Goal: Task Accomplishment & Management: Use online tool/utility

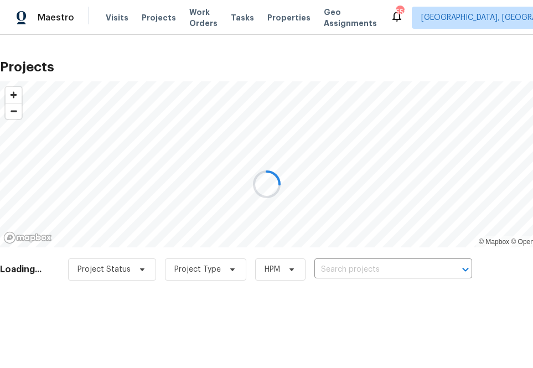
click at [365, 267] on div at bounding box center [266, 184] width 533 height 368
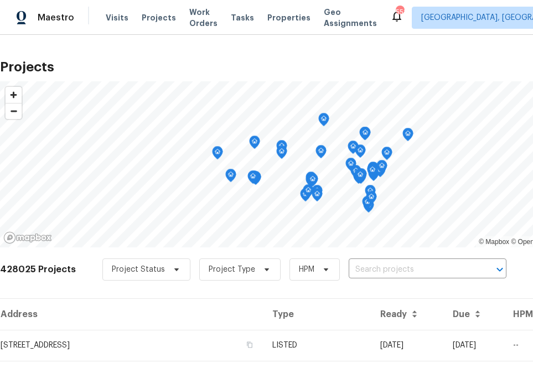
click at [365, 267] on input "text" at bounding box center [412, 269] width 127 height 17
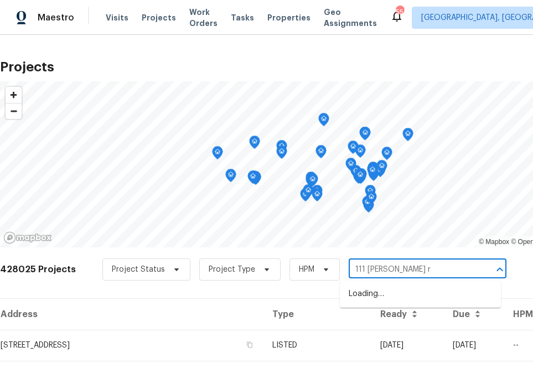
type input "[STREET_ADDRESS][PERSON_NAME]"
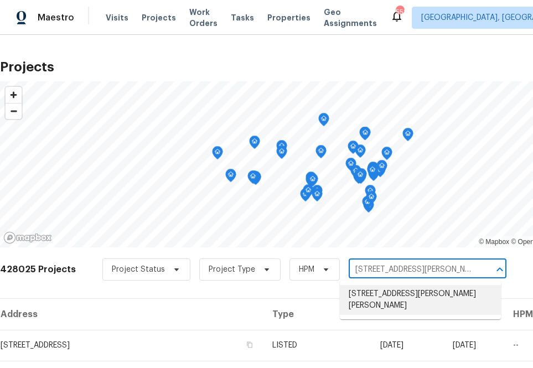
click at [391, 288] on li "[STREET_ADDRESS][PERSON_NAME][PERSON_NAME]" at bounding box center [420, 300] width 161 height 30
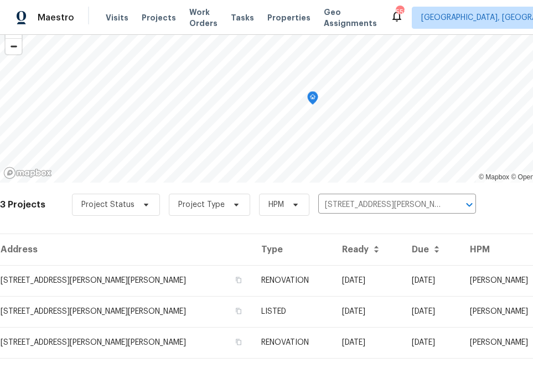
scroll to position [90, 0]
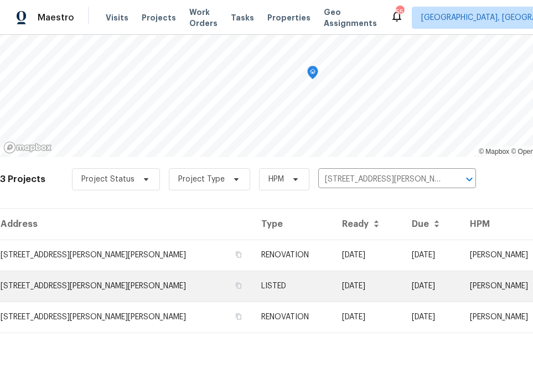
click at [127, 278] on td "[STREET_ADDRESS][PERSON_NAME][PERSON_NAME]" at bounding box center [126, 286] width 252 height 31
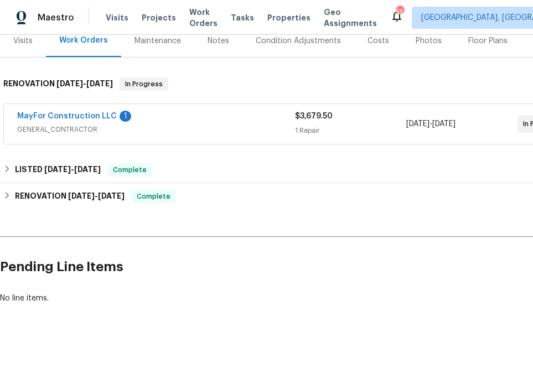
scroll to position [154, 92]
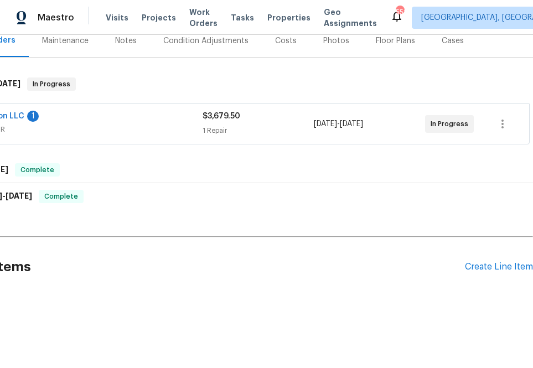
click at [492, 263] on div "Pending Line Items Create Line Item" at bounding box center [220, 266] width 625 height 51
click at [490, 262] on div "Create Line Item" at bounding box center [499, 267] width 68 height 11
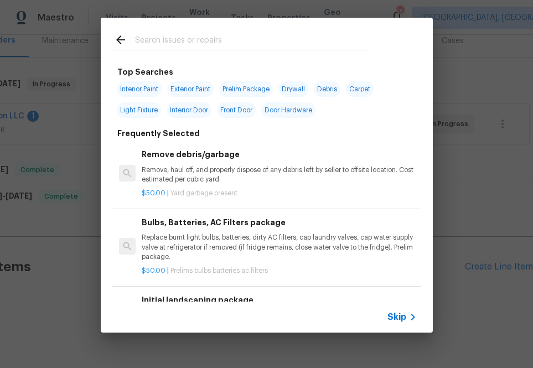
click at [189, 44] on input "text" at bounding box center [252, 41] width 235 height 17
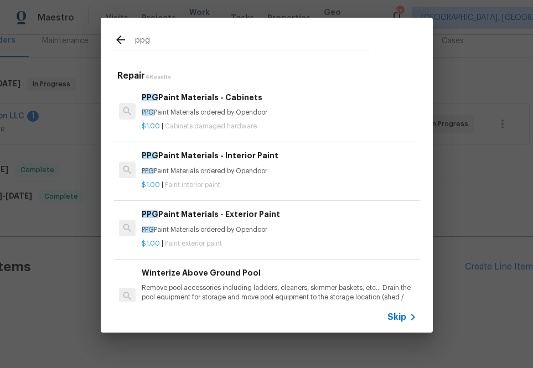
type input "ppg"
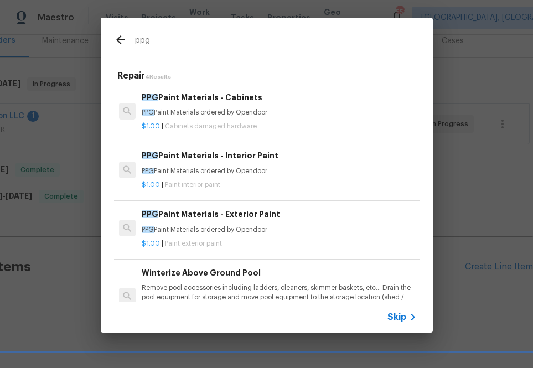
click at [181, 165] on div "PPG Paint Materials - Interior Paint PPG Paint Materials ordered by Opendoor" at bounding box center [279, 162] width 274 height 27
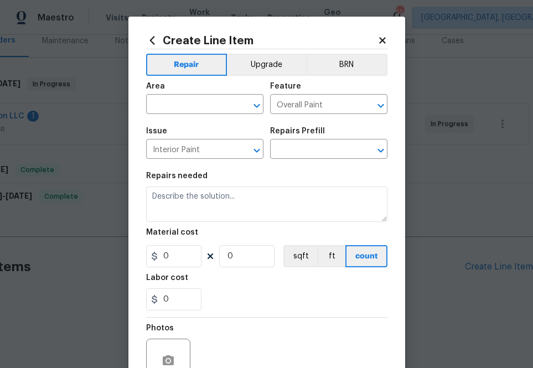
type input "PPG Paint Materials - Interior Paint $1.00"
type textarea "PPG Paint Materials ordered by Opendoor"
type input "1"
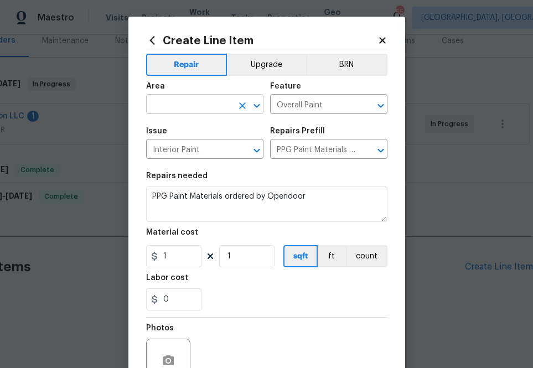
click at [209, 100] on input "text" at bounding box center [189, 105] width 86 height 17
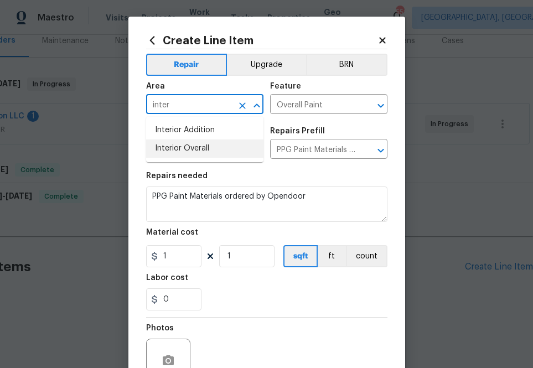
click at [191, 146] on li "Interior Overall" at bounding box center [204, 148] width 117 height 18
type input "Interior Overall"
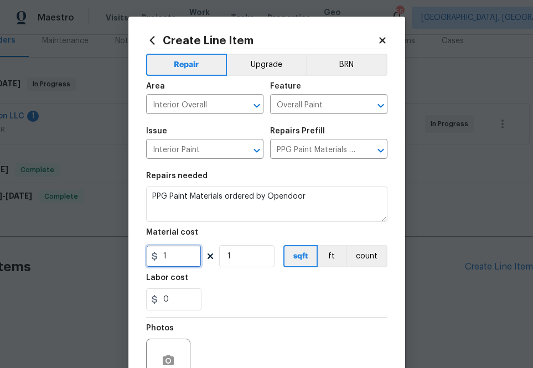
click at [185, 256] on input "1" at bounding box center [173, 256] width 55 height 22
paste input "text"
click at [179, 258] on input "1" at bounding box center [173, 256] width 55 height 22
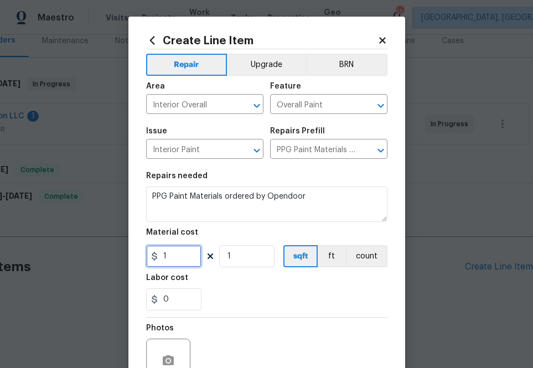
paste input "557.52"
type input "557.52"
click at [262, 289] on div "0" at bounding box center [266, 299] width 241 height 22
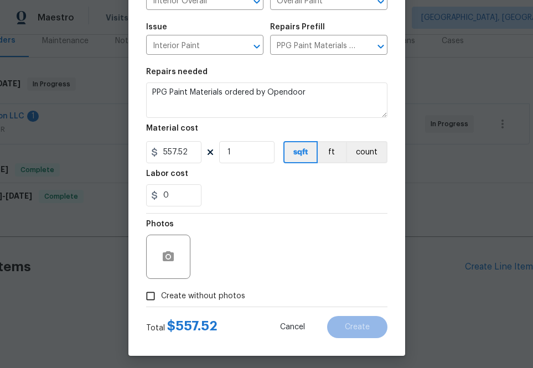
click at [234, 290] on label "Create without photos" at bounding box center [192, 295] width 105 height 21
click at [161, 290] on input "Create without photos" at bounding box center [150, 295] width 21 height 21
checkbox input "true"
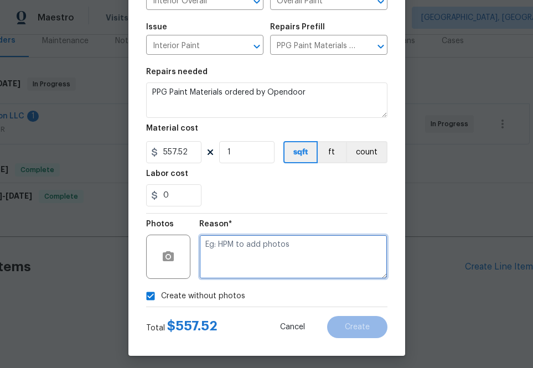
click at [256, 258] on textarea at bounding box center [293, 257] width 188 height 44
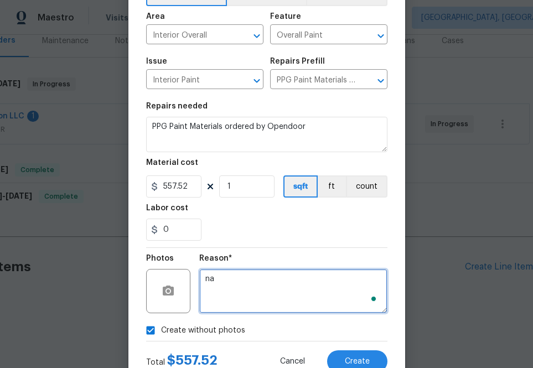
scroll to position [109, 0]
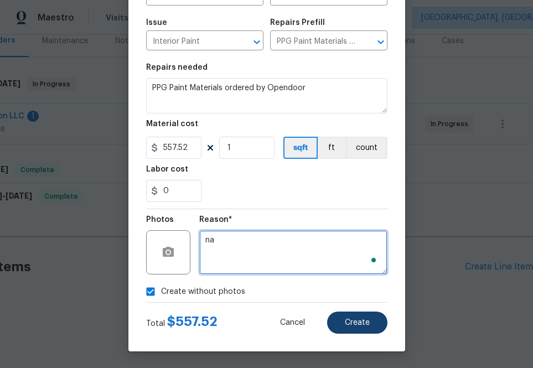
type textarea "na"
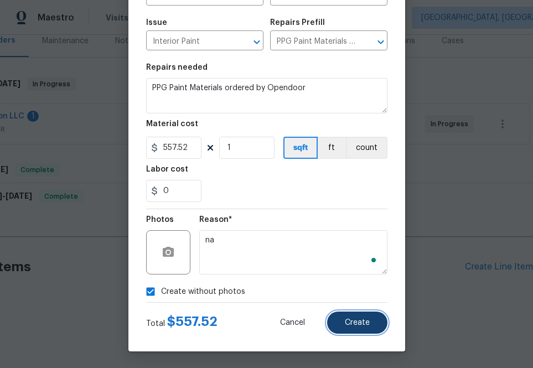
click at [374, 329] on button "Create" at bounding box center [357, 322] width 60 height 22
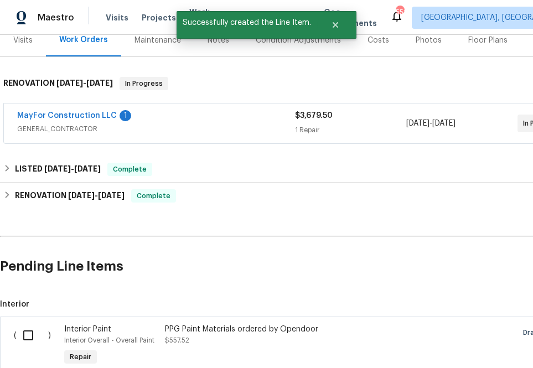
scroll to position [280, 0]
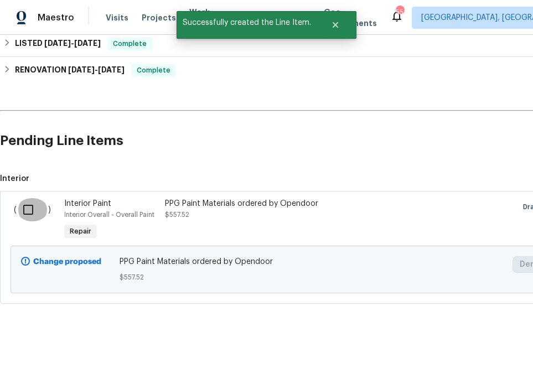
click at [29, 198] on input "checkbox" at bounding box center [33, 209] width 32 height 23
checkbox input "true"
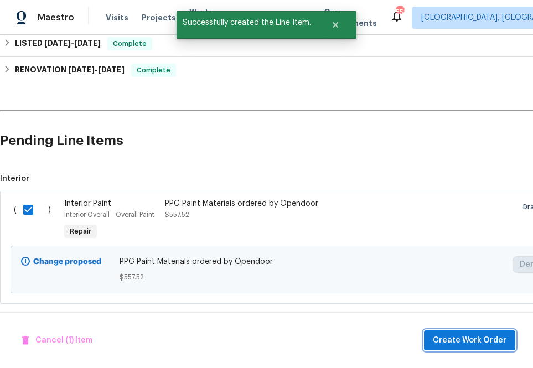
click at [459, 339] on span "Create Work Order" at bounding box center [470, 341] width 74 height 14
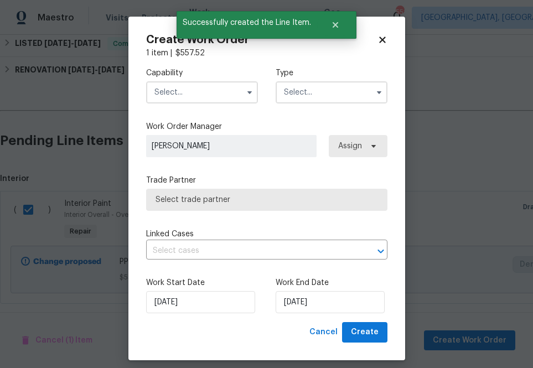
click at [227, 92] on input "text" at bounding box center [202, 92] width 112 height 22
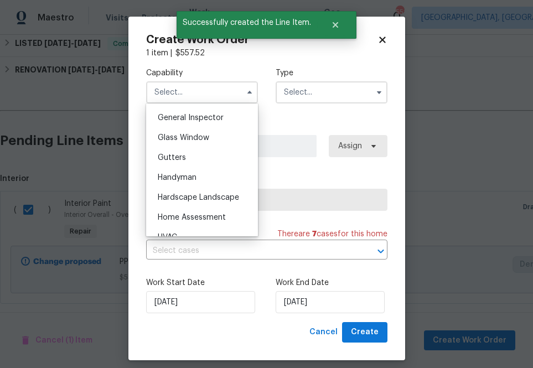
scroll to position [853, 0]
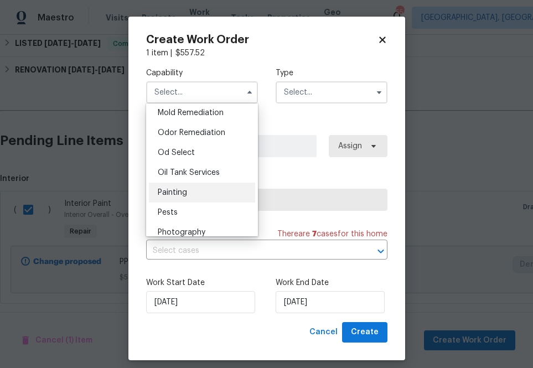
click at [211, 189] on div "Painting" at bounding box center [202, 193] width 106 height 20
type input "Painting"
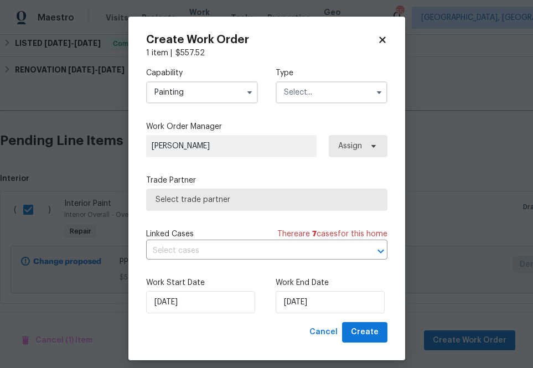
click at [314, 92] on input "text" at bounding box center [332, 92] width 112 height 22
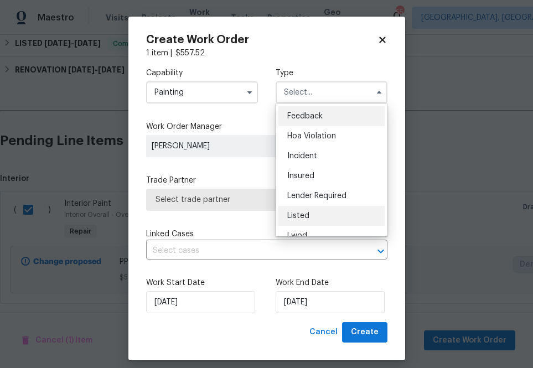
click at [313, 211] on div "Listed" at bounding box center [331, 216] width 106 height 20
type input "Listed"
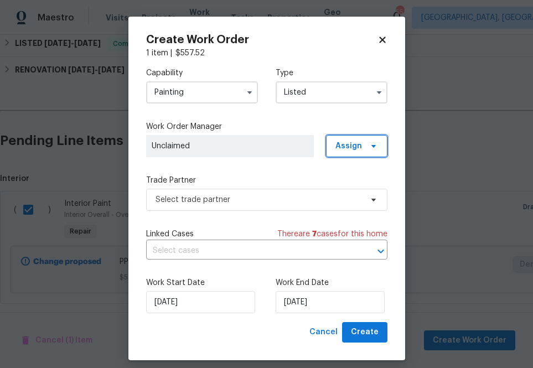
click at [352, 144] on span "Assign" at bounding box center [348, 146] width 27 height 11
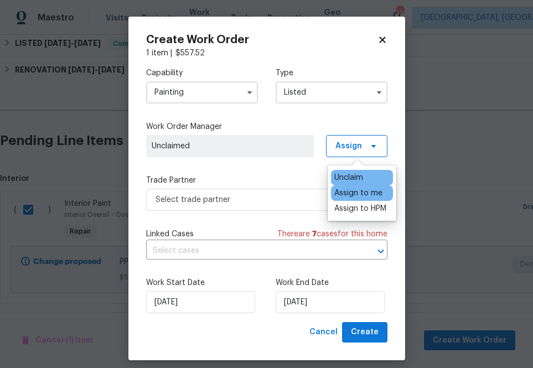
click at [349, 193] on div "Assign to me" at bounding box center [358, 193] width 48 height 11
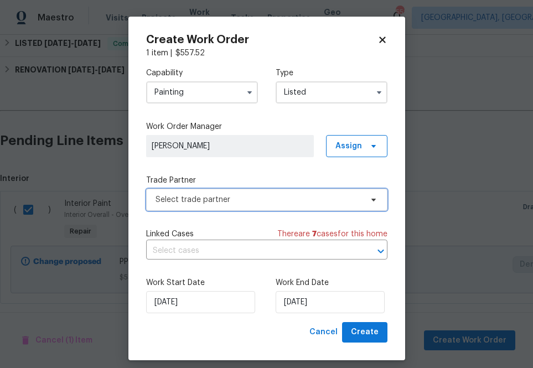
click at [266, 193] on span "Select trade partner" at bounding box center [266, 200] width 241 height 22
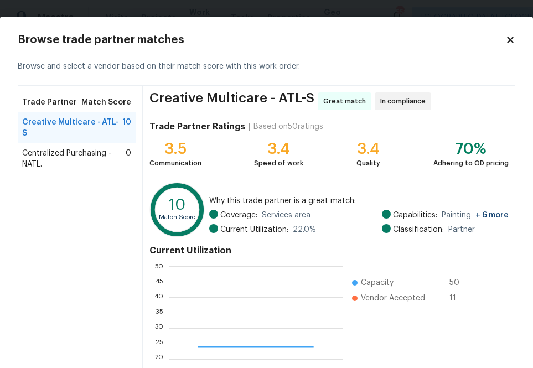
scroll to position [155, 174]
click at [78, 148] on span "Centralized Purchasing - NATL." at bounding box center [73, 159] width 103 height 22
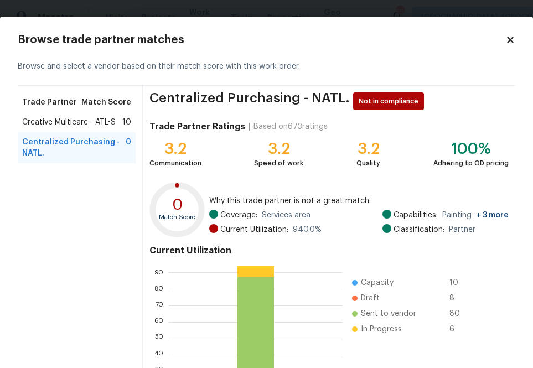
scroll to position [120, 0]
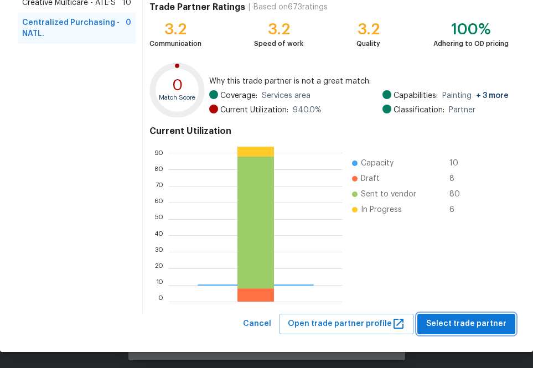
click at [454, 323] on span "Select trade partner" at bounding box center [466, 324] width 80 height 14
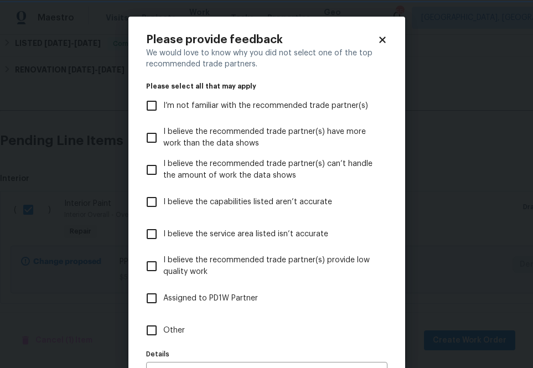
scroll to position [70, 0]
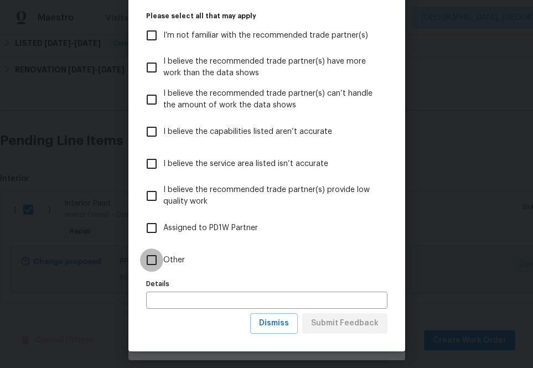
click at [154, 250] on input "Other" at bounding box center [151, 259] width 23 height 23
checkbox input "true"
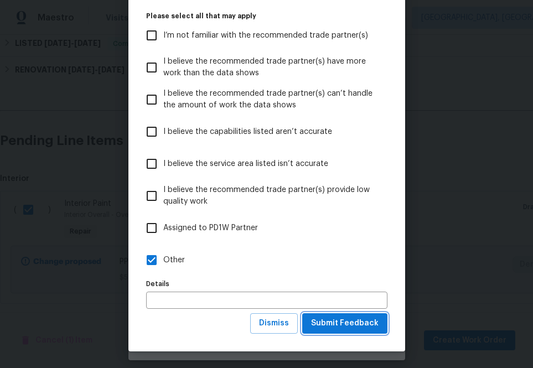
click at [357, 319] on span "Submit Feedback" at bounding box center [344, 323] width 67 height 14
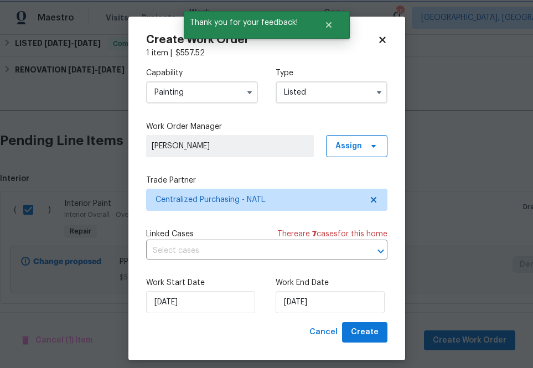
scroll to position [0, 0]
click at [375, 331] on span "Create" at bounding box center [365, 332] width 28 height 14
checkbox input "false"
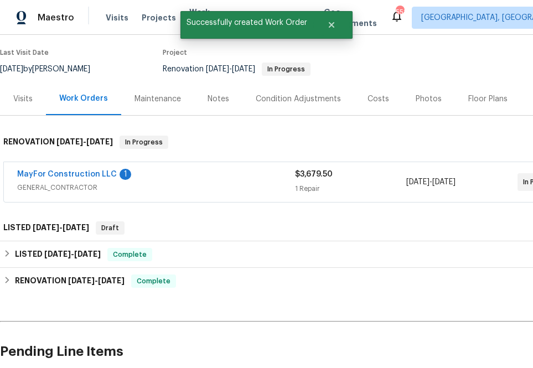
scroll to position [124, 0]
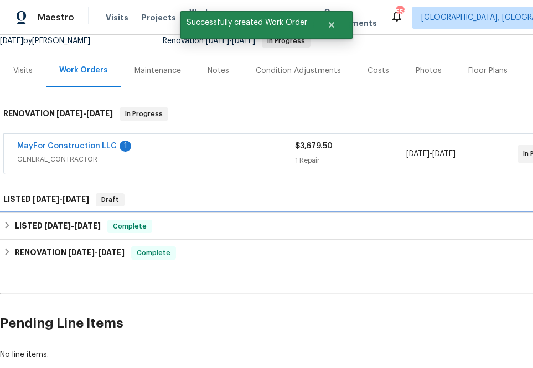
click at [7, 222] on icon at bounding box center [8, 225] width 4 height 7
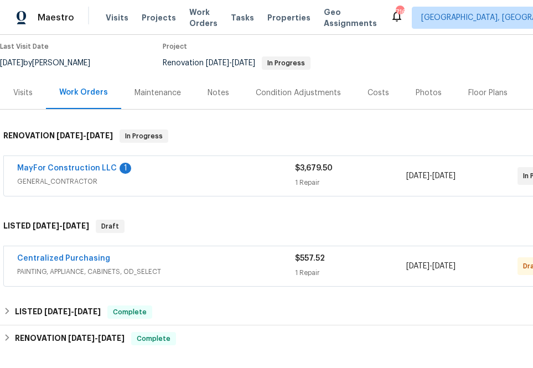
scroll to position [115, 0]
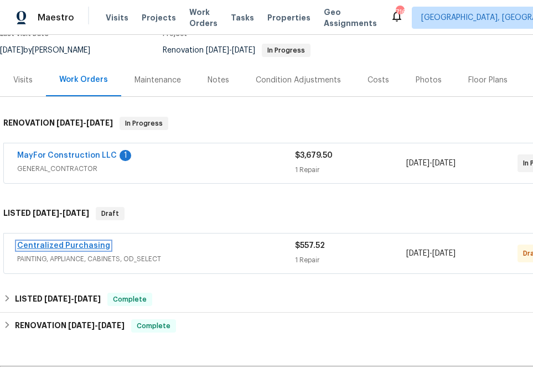
click at [87, 242] on link "Centralized Purchasing" at bounding box center [63, 246] width 93 height 8
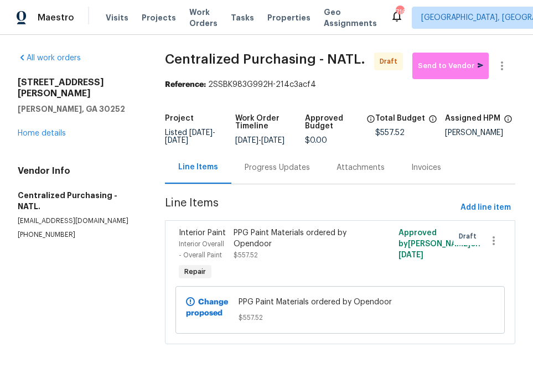
click at [456, 80] on div "Reference: 2SSBK983G992H-214c3acf4" at bounding box center [340, 84] width 350 height 11
click at [454, 74] on button "Send to Vendor" at bounding box center [450, 66] width 76 height 27
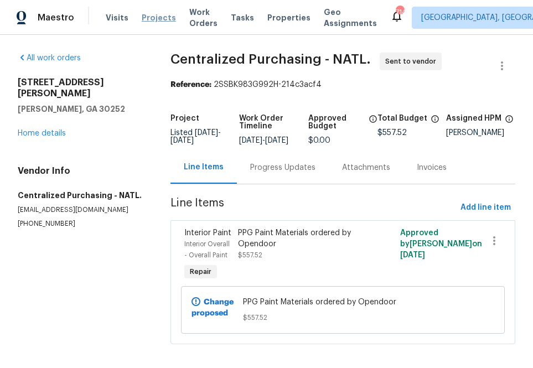
click at [156, 13] on span "Projects" at bounding box center [159, 17] width 34 height 11
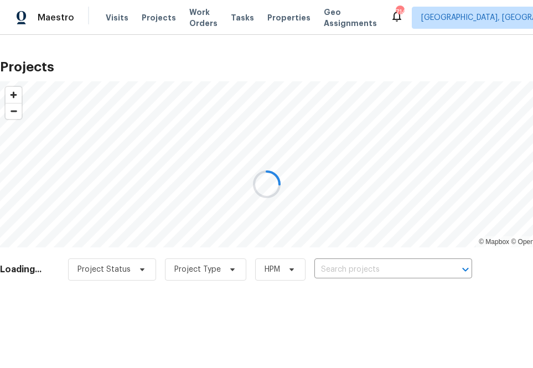
click at [393, 261] on div at bounding box center [266, 184] width 533 height 368
click at [392, 266] on div at bounding box center [266, 184] width 533 height 368
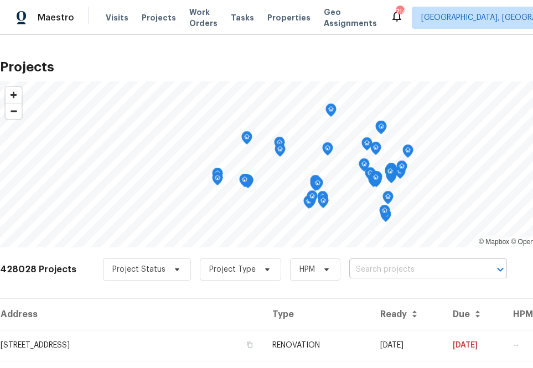
click at [359, 266] on input "text" at bounding box center [412, 269] width 127 height 17
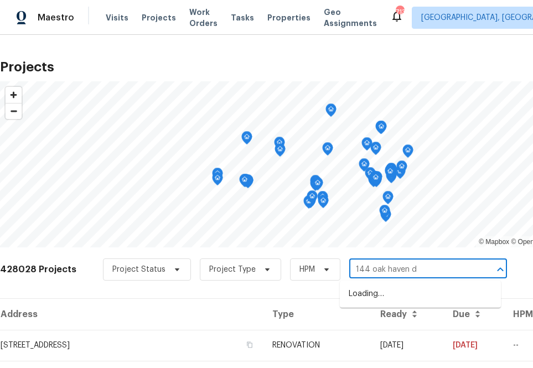
type input "[STREET_ADDRESS]"
click at [382, 292] on li "[STREET_ADDRESS]" at bounding box center [420, 294] width 161 height 18
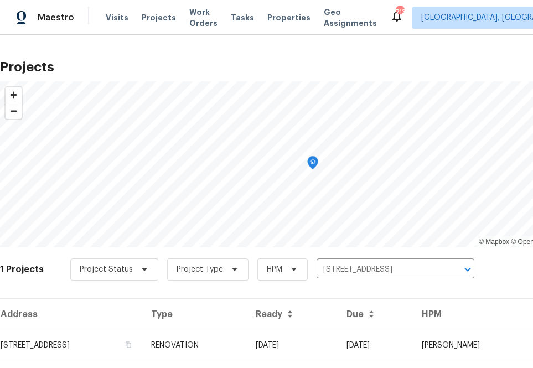
scroll to position [28, 0]
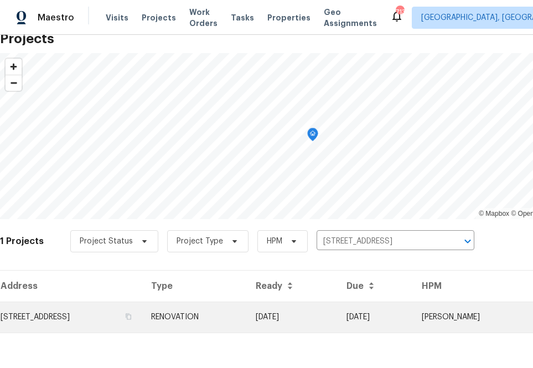
click at [123, 315] on td "[STREET_ADDRESS]" at bounding box center [71, 317] width 142 height 31
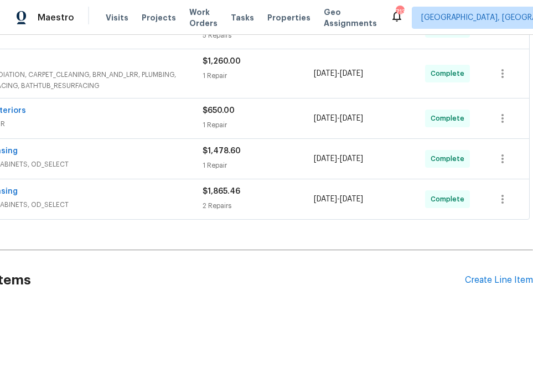
scroll to position [384, 92]
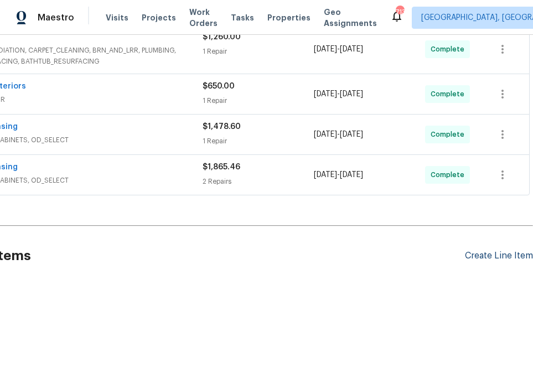
click at [498, 259] on div "Create Line Item" at bounding box center [499, 256] width 68 height 11
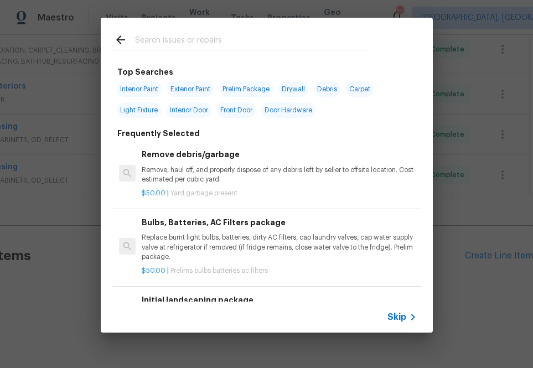
click at [219, 37] on input "text" at bounding box center [252, 41] width 235 height 17
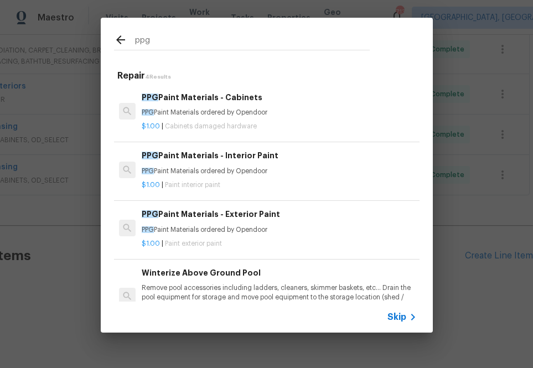
type input "ppg"
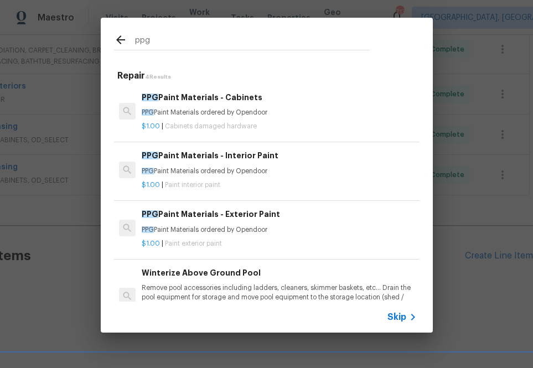
click at [198, 180] on div "$1.00 | Paint interior paint" at bounding box center [279, 183] width 274 height 14
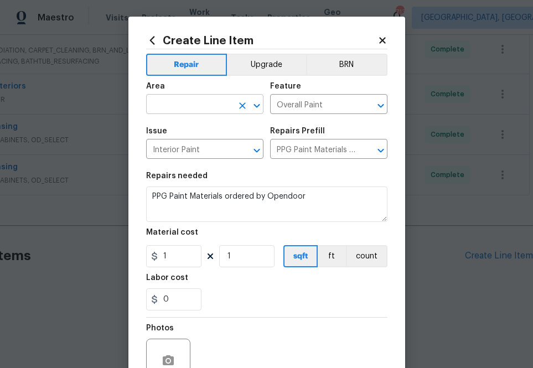
click at [205, 105] on input "text" at bounding box center [189, 105] width 86 height 17
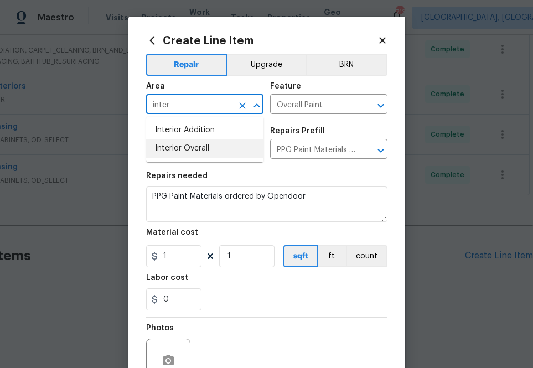
click at [205, 144] on li "Interior Overall" at bounding box center [204, 148] width 117 height 18
type input "Interior Overall"
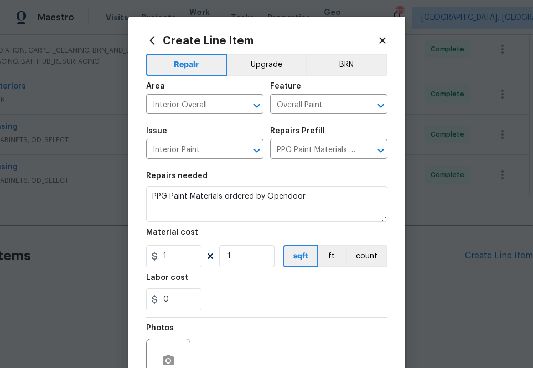
click at [206, 287] on div "Labor cost" at bounding box center [266, 281] width 241 height 14
click at [181, 259] on input "1" at bounding box center [173, 256] width 55 height 22
paste input "61.33"
type input "61.33"
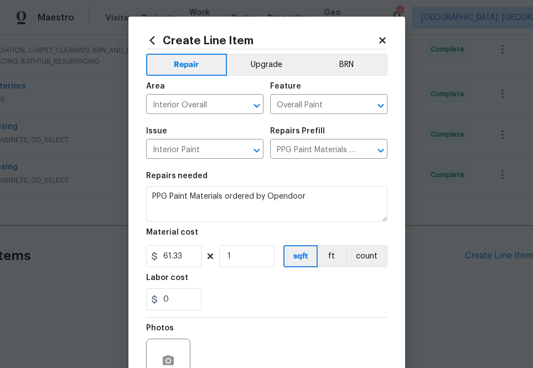
click at [258, 289] on div "0" at bounding box center [266, 299] width 241 height 22
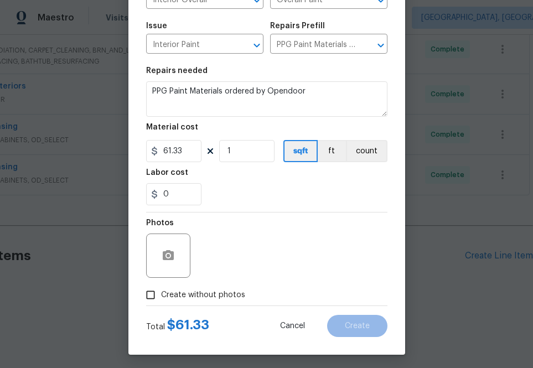
scroll to position [109, 0]
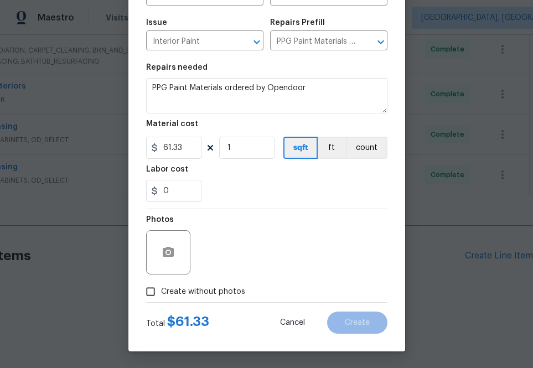
click at [230, 291] on span "Create without photos" at bounding box center [203, 292] width 84 height 12
click at [161, 291] on input "Create without photos" at bounding box center [150, 291] width 21 height 21
checkbox input "true"
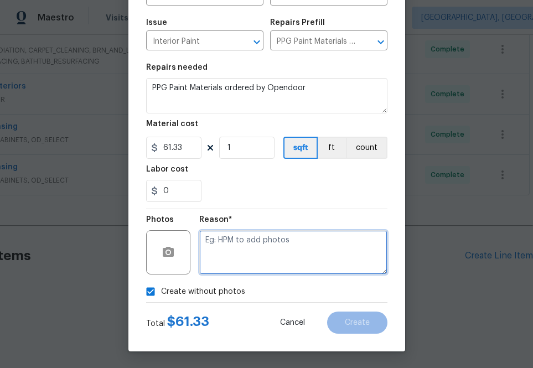
click at [288, 256] on textarea at bounding box center [293, 252] width 188 height 44
type textarea "na"
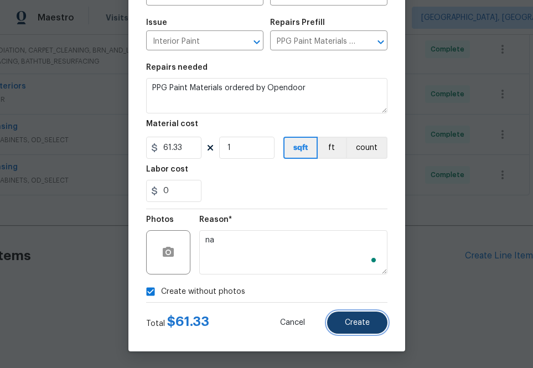
click at [354, 326] on span "Create" at bounding box center [357, 323] width 25 height 8
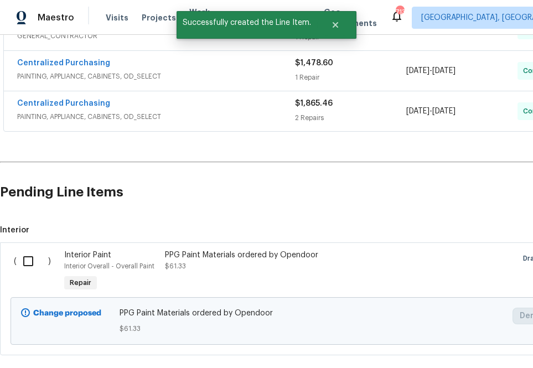
scroll to position [461, 0]
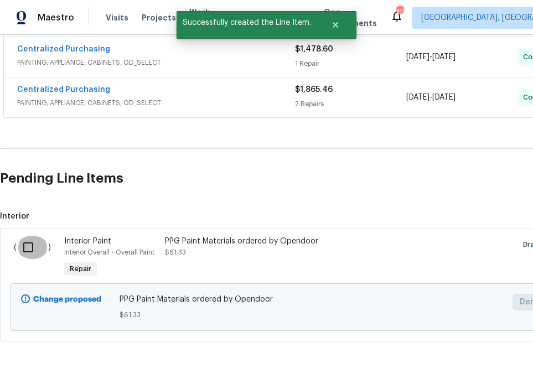
click at [26, 256] on input "checkbox" at bounding box center [33, 247] width 32 height 23
checkbox input "true"
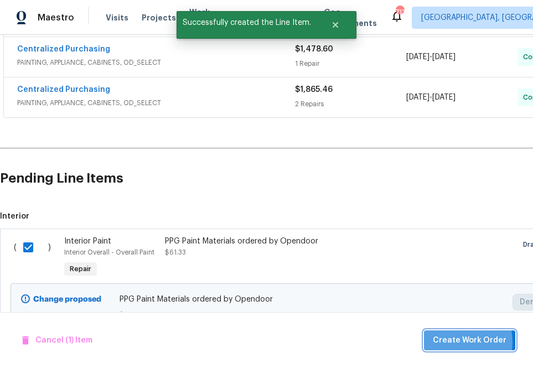
click at [451, 342] on span "Create Work Order" at bounding box center [470, 341] width 74 height 14
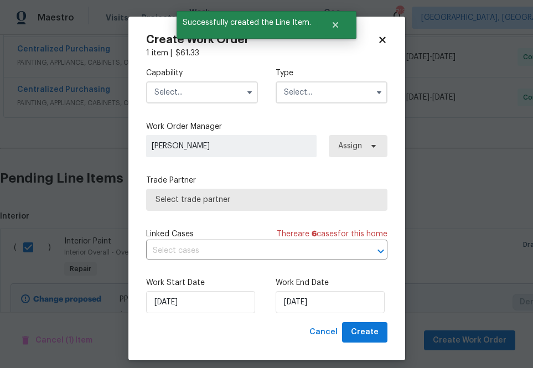
click at [217, 100] on input "text" at bounding box center [202, 92] width 112 height 22
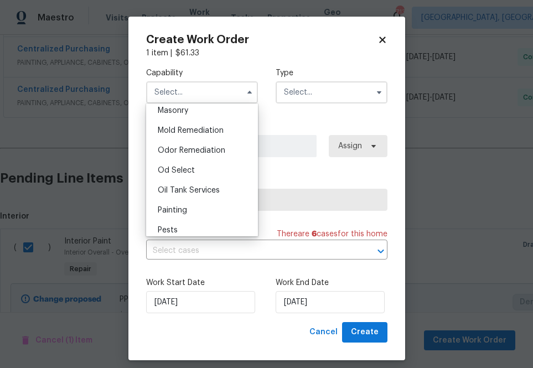
scroll to position [897, 0]
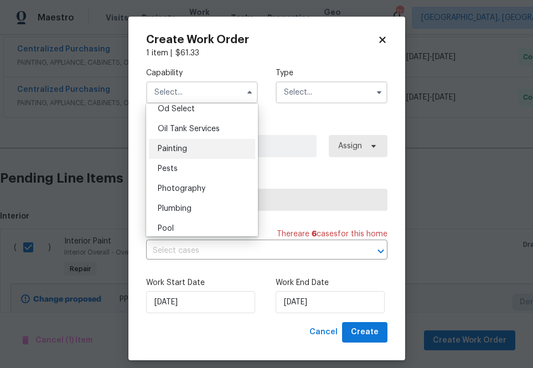
click at [196, 152] on div "Painting" at bounding box center [202, 149] width 106 height 20
type input "Painting"
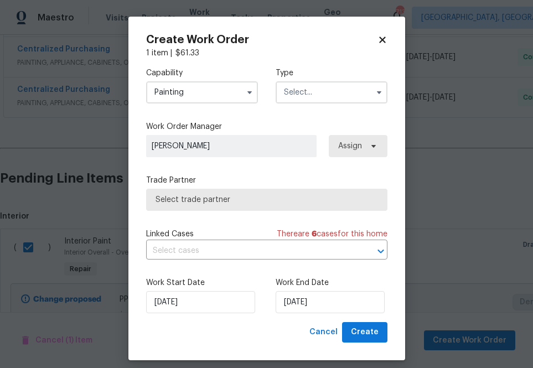
click at [321, 87] on input "text" at bounding box center [332, 92] width 112 height 22
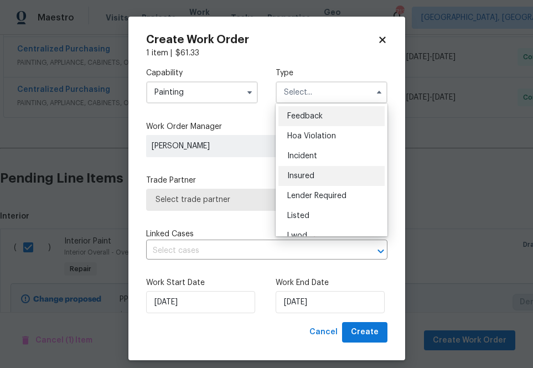
scroll to position [132, 0]
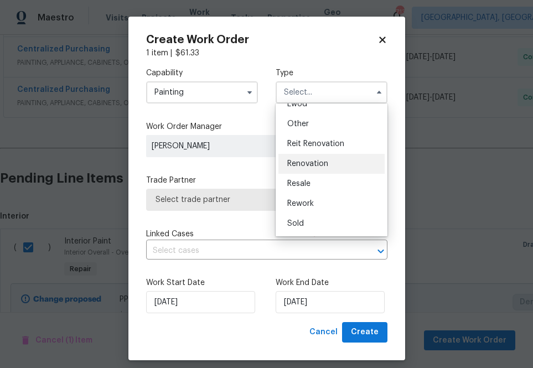
click at [309, 159] on div "Renovation" at bounding box center [331, 164] width 106 height 20
type input "Renovation"
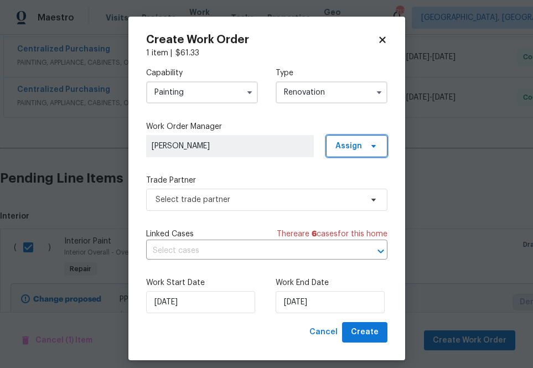
click at [359, 142] on span "Assign" at bounding box center [348, 146] width 27 height 11
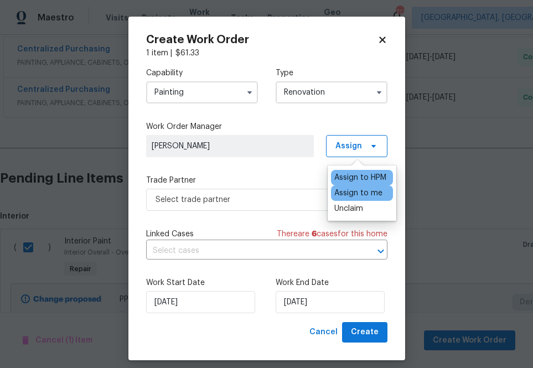
click at [338, 195] on div "Assign to me" at bounding box center [358, 193] width 48 height 11
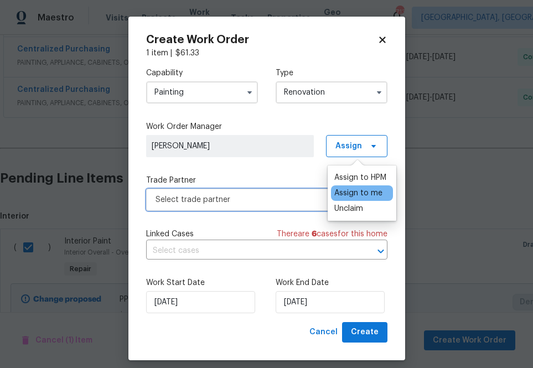
click at [242, 195] on span "Select trade partner" at bounding box center [258, 199] width 206 height 11
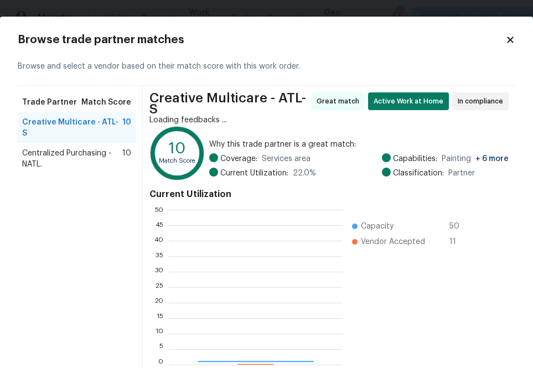
scroll to position [155, 174]
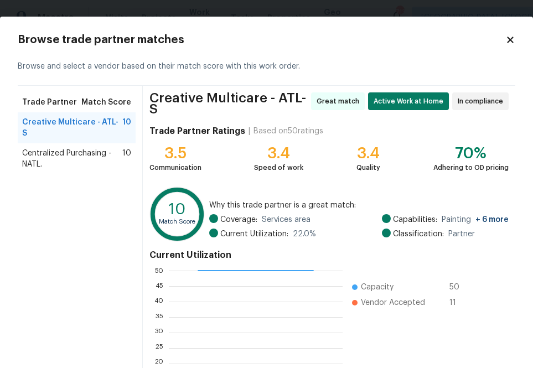
click at [66, 154] on span "Centralized Purchasing - NATL." at bounding box center [72, 159] width 100 height 22
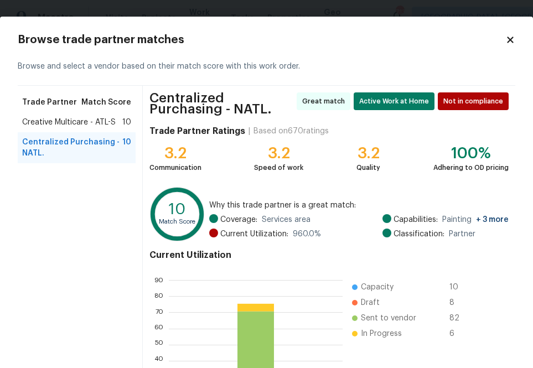
scroll to position [124, 0]
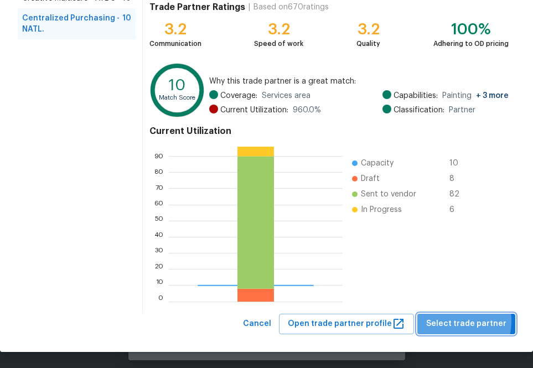
click at [444, 320] on span "Select trade partner" at bounding box center [466, 324] width 80 height 14
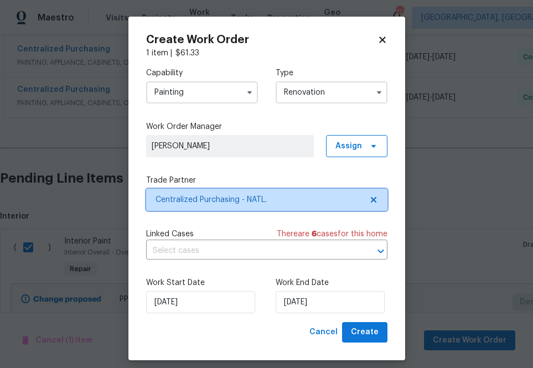
scroll to position [0, 0]
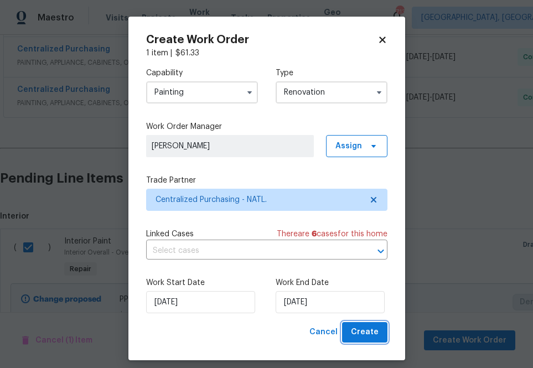
click at [367, 331] on span "Create" at bounding box center [365, 332] width 28 height 14
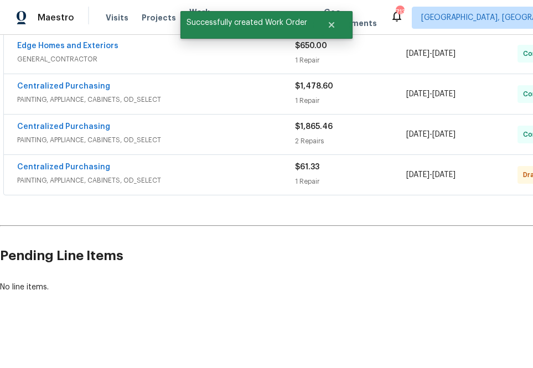
click at [84, 179] on span "PAINTING, APPLIANCE, CABINETS, OD_SELECT" at bounding box center [156, 180] width 278 height 11
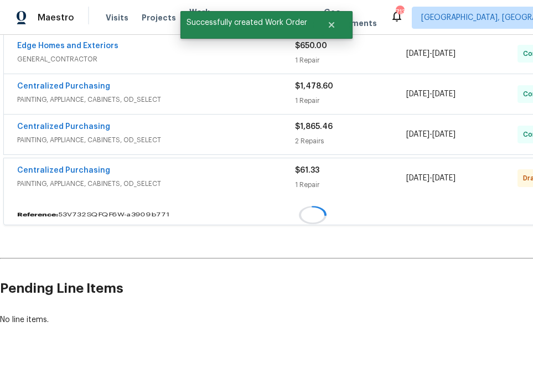
scroll to position [461, 0]
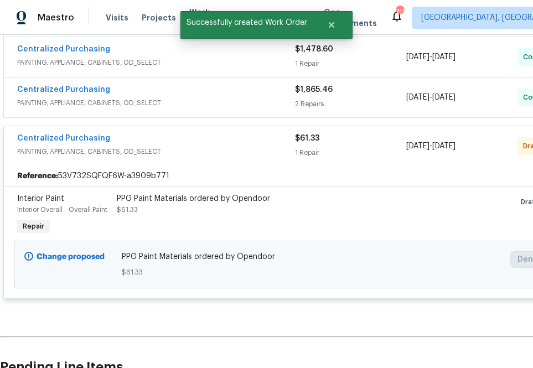
click at [87, 142] on span "Centralized Purchasing" at bounding box center [63, 138] width 93 height 11
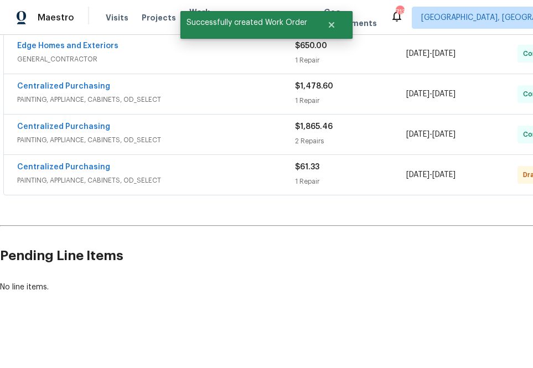
scroll to position [424, 0]
click at [76, 165] on link "Centralized Purchasing" at bounding box center [63, 167] width 93 height 8
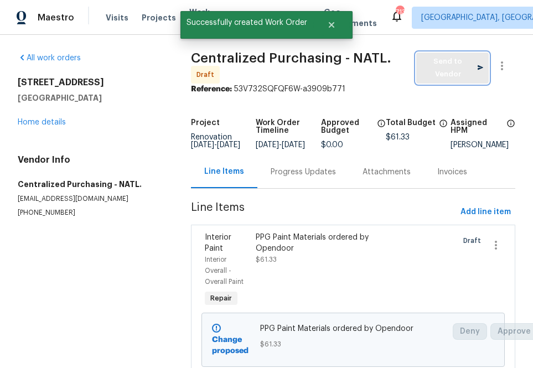
click at [448, 70] on span "Send to Vendor" at bounding box center [453, 67] width 62 height 25
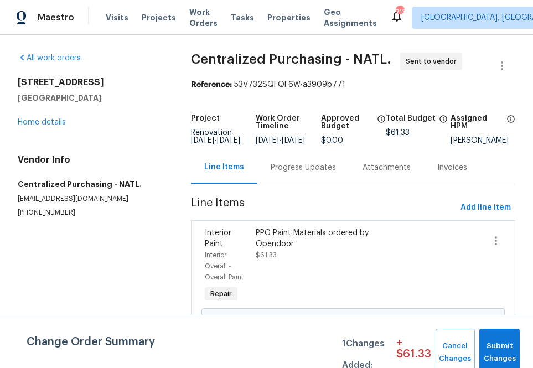
scroll to position [38, 0]
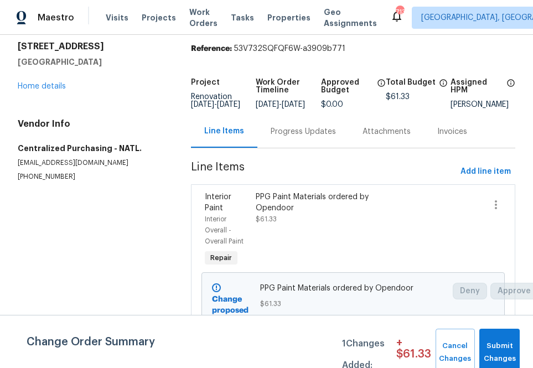
click at [143, 209] on section "All work orders [STREET_ADDRESS][PERSON_NAME] Home details Vendor Info Centrali…" at bounding box center [91, 184] width 147 height 334
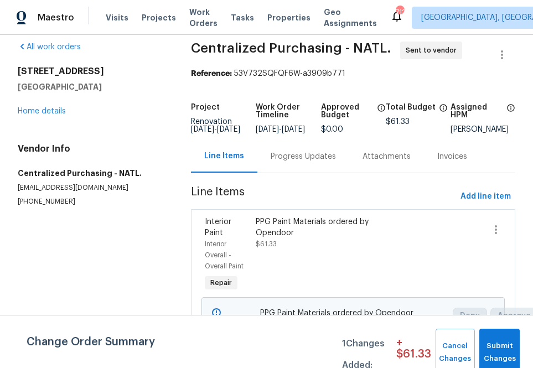
scroll to position [0, 0]
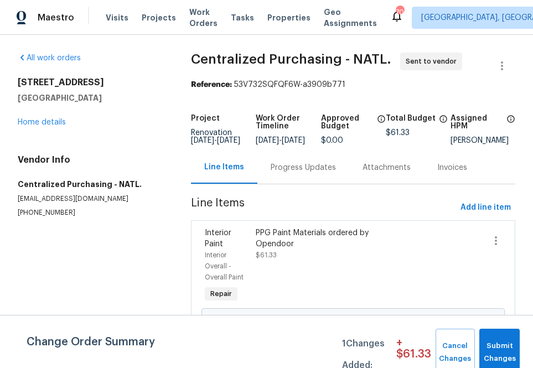
click at [139, 23] on div "Visits Projects Work Orders Tasks Properties Geo Assignments" at bounding box center [248, 18] width 284 height 22
click at [142, 22] on span "Projects" at bounding box center [159, 17] width 34 height 11
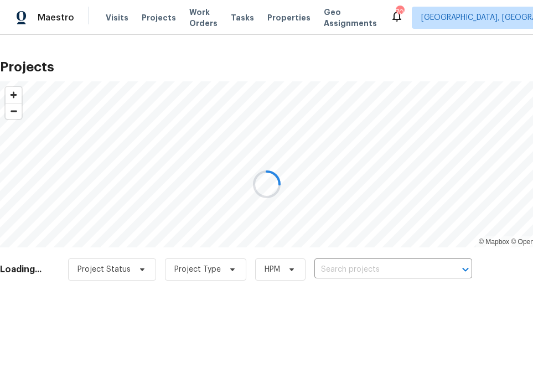
click at [356, 263] on div at bounding box center [266, 184] width 533 height 368
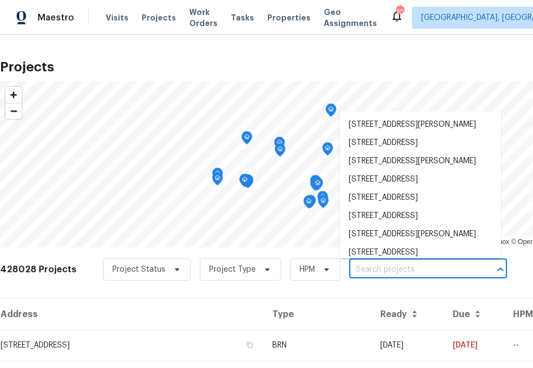
click at [355, 268] on input "text" at bounding box center [412, 269] width 127 height 17
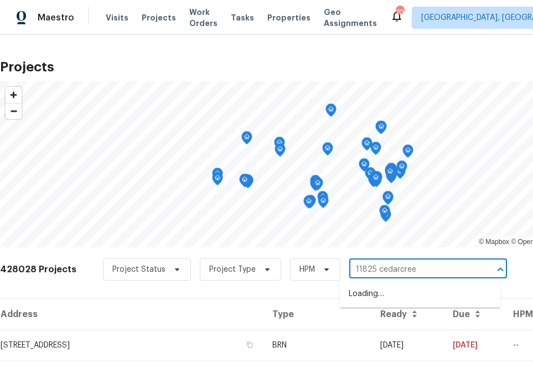
type input "11825 cedarcreek"
click at [384, 292] on li "[STREET_ADDRESS]" at bounding box center [420, 294] width 161 height 18
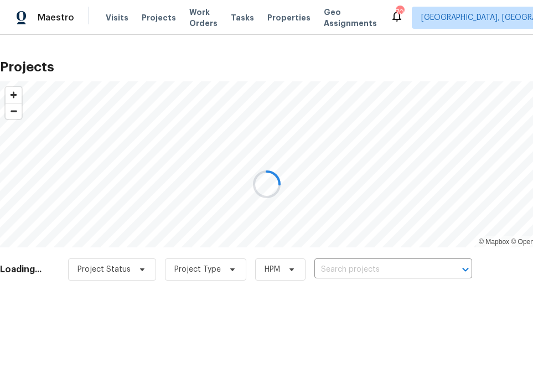
type input "[STREET_ADDRESS]"
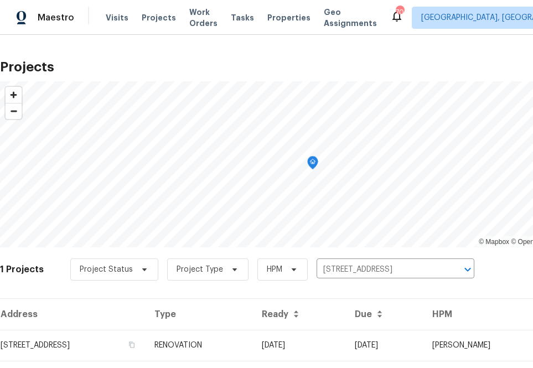
scroll to position [28, 0]
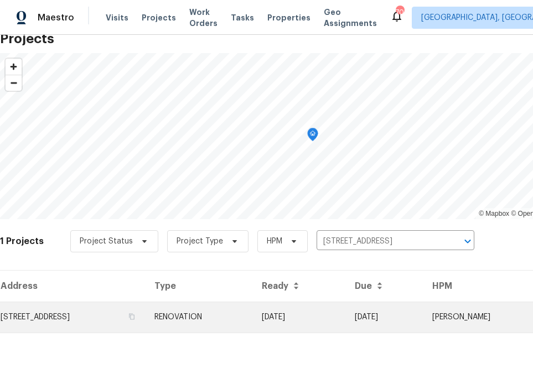
click at [130, 313] on td "[STREET_ADDRESS]" at bounding box center [73, 317] width 146 height 31
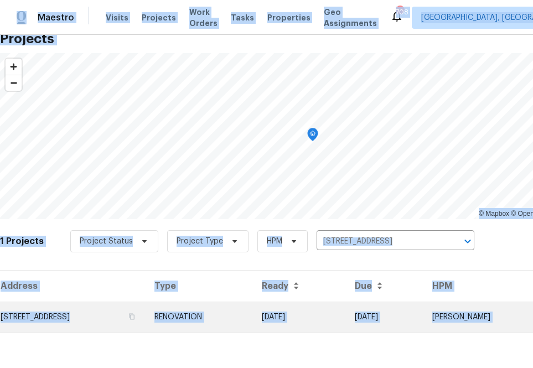
click at [130, 313] on html "Maestro Visits Projects Work Orders Tasks Properties Geo Assignments [STREET_AD…" at bounding box center [266, 184] width 533 height 368
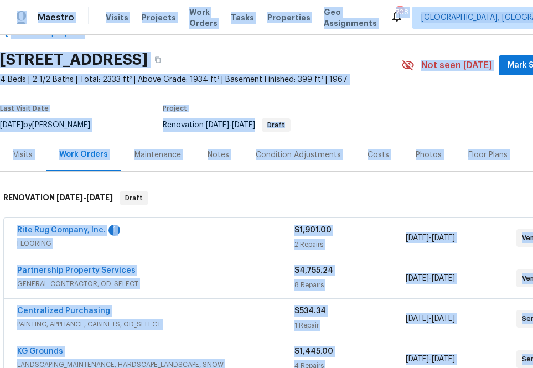
scroll to position [30, 0]
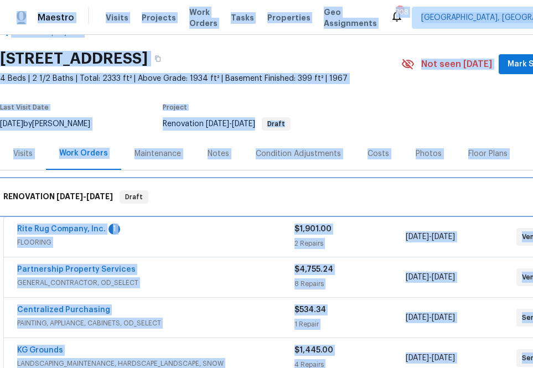
click at [242, 194] on div "RENOVATION [DATE] - [DATE] Draft" at bounding box center [312, 196] width 619 height 13
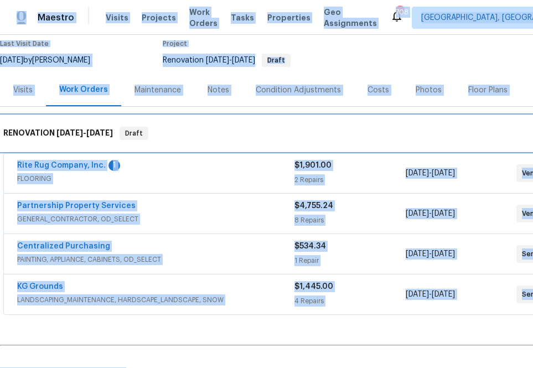
scroll to position [105, 0]
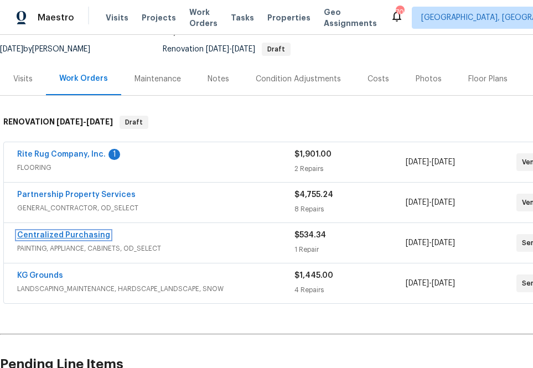
click at [96, 232] on link "Centralized Purchasing" at bounding box center [63, 235] width 93 height 8
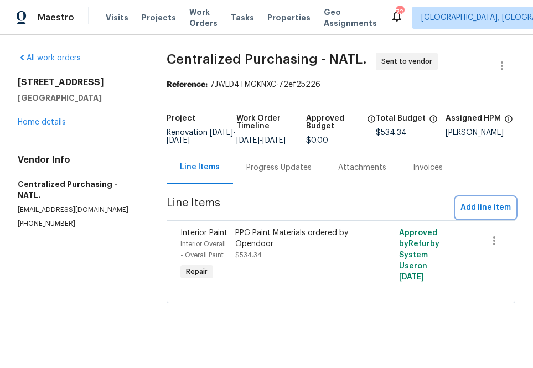
click at [475, 212] on span "Add line item" at bounding box center [485, 208] width 50 height 14
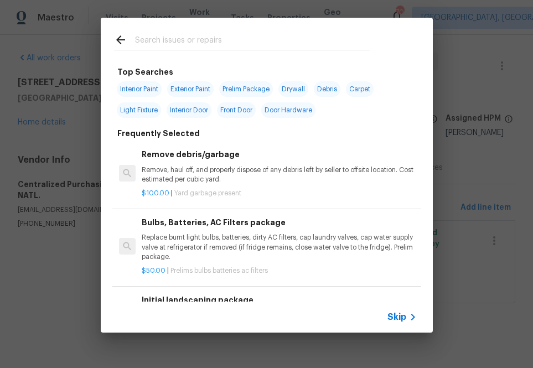
click at [239, 43] on input "text" at bounding box center [252, 41] width 235 height 17
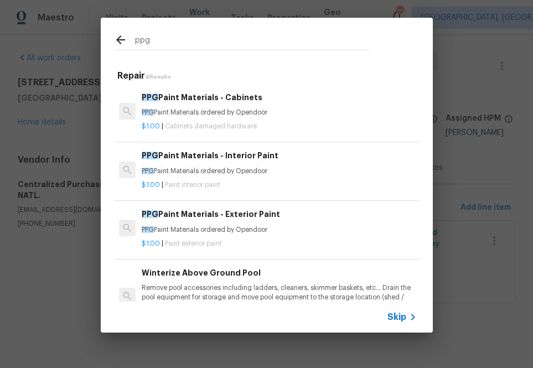
type input "ppg"
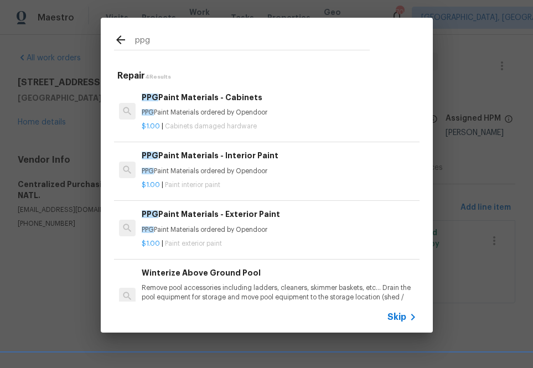
click at [189, 165] on div "PPG Paint Materials - Interior Paint PPG Paint Materials ordered by Opendoor" at bounding box center [279, 162] width 274 height 27
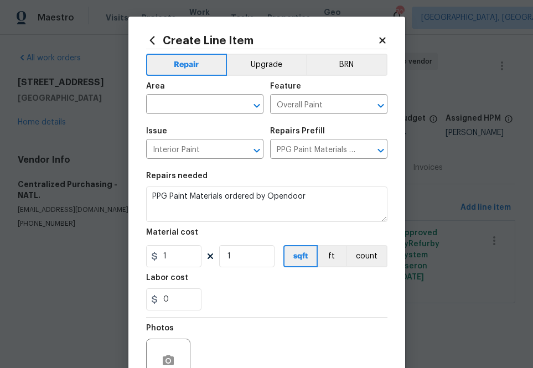
click at [192, 118] on span "Area ​" at bounding box center [204, 98] width 117 height 45
click at [192, 114] on span "Area ​" at bounding box center [204, 98] width 117 height 45
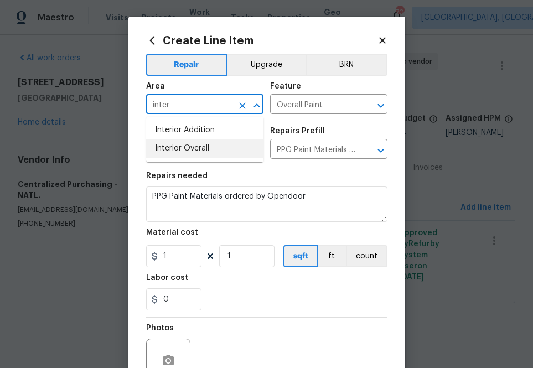
click at [197, 144] on li "Interior Overall" at bounding box center [204, 148] width 117 height 18
type input "Interior Overall"
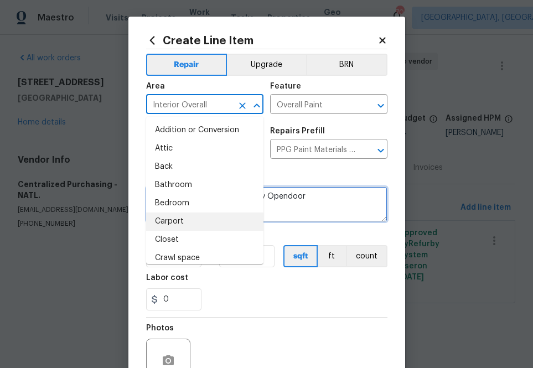
click at [295, 201] on textarea "PPG Paint Materials ordered by Opendoor" at bounding box center [266, 203] width 241 height 35
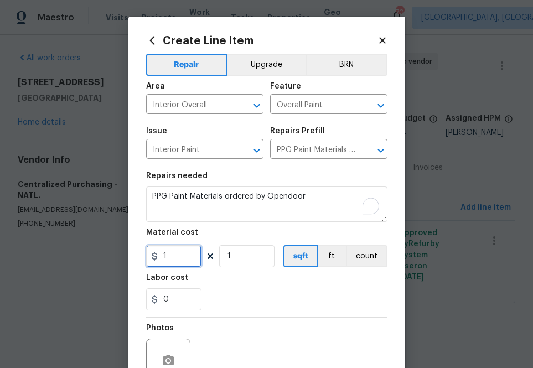
click at [177, 257] on input "1" at bounding box center [173, 256] width 55 height 22
paste input "263.74"
type input "263.74"
click at [229, 294] on div "0" at bounding box center [266, 299] width 241 height 22
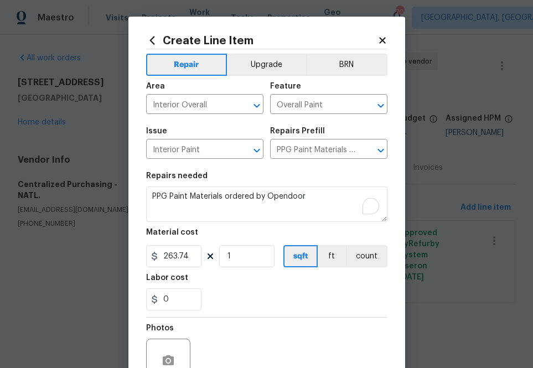
scroll to position [109, 0]
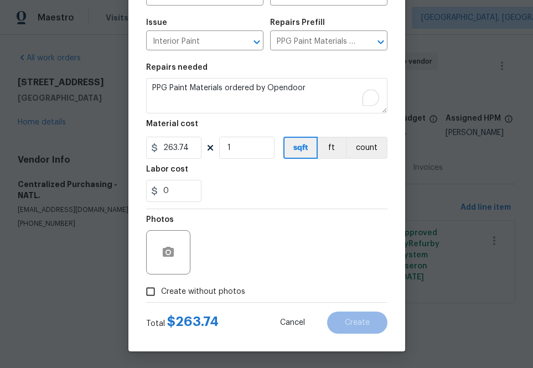
click at [218, 290] on span "Create without photos" at bounding box center [203, 292] width 84 height 12
click at [161, 290] on input "Create without photos" at bounding box center [150, 291] width 21 height 21
checkbox input "true"
click at [254, 249] on textarea "To enrich screen reader interactions, please activate Accessibility in Grammarl…" at bounding box center [293, 252] width 188 height 44
type textarea "a"
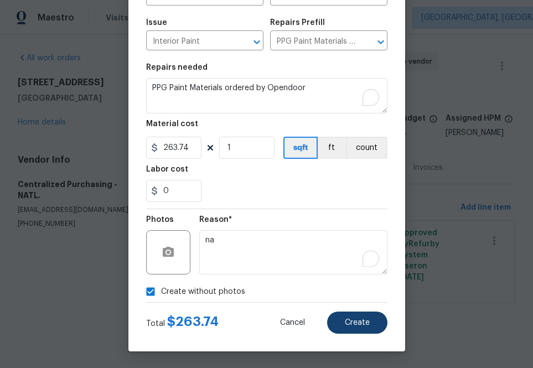
type textarea "na"
click at [345, 319] on button "Create" at bounding box center [357, 322] width 60 height 22
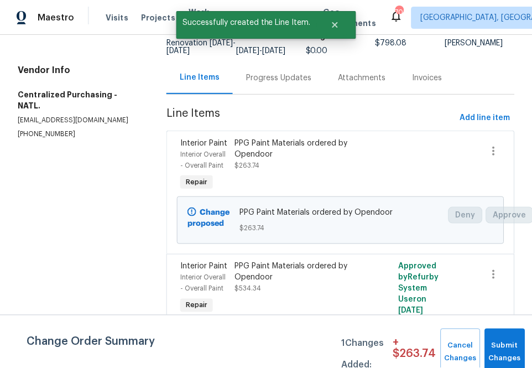
scroll to position [0, 0]
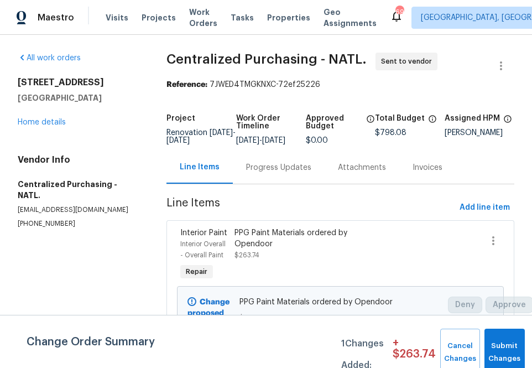
click at [144, 25] on div "Visits Projects Work Orders Tasks Properties Geo Assignments" at bounding box center [248, 18] width 284 height 22
click at [148, 16] on span "Projects" at bounding box center [159, 17] width 34 height 11
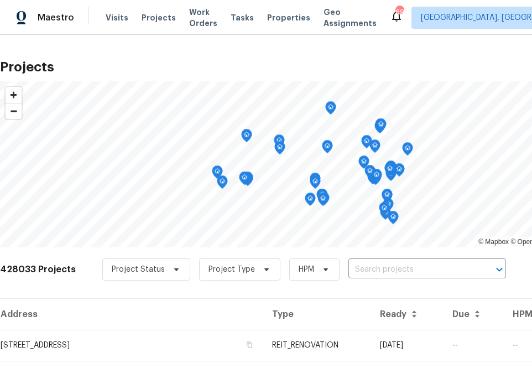
click at [446, 256] on div "428033 Projects Project Status Project Type HPM ​" at bounding box center [312, 276] width 625 height 44
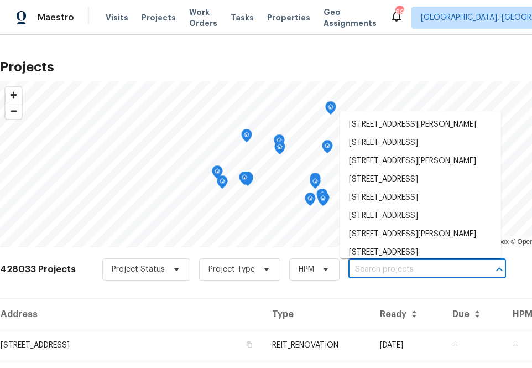
click at [442, 265] on input "text" at bounding box center [412, 269] width 127 height 17
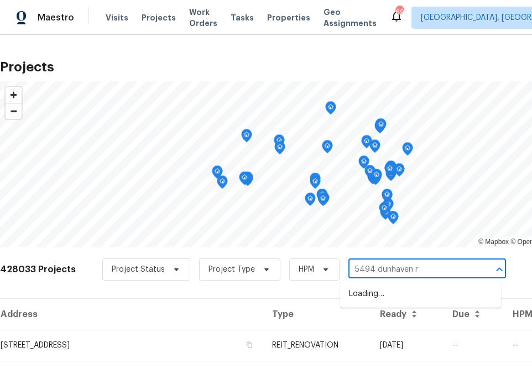
type input "[STREET_ADDRESS]"
click at [375, 295] on li "[STREET_ADDRESS]" at bounding box center [420, 294] width 161 height 18
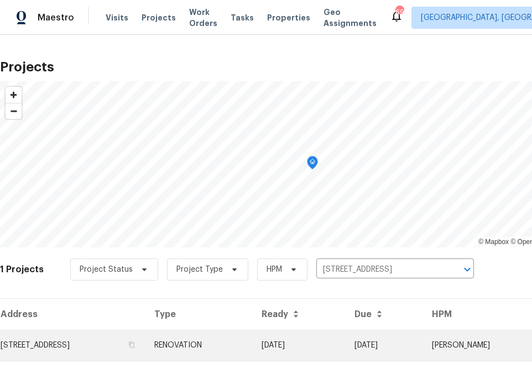
click at [75, 336] on td "[STREET_ADDRESS]" at bounding box center [73, 345] width 146 height 31
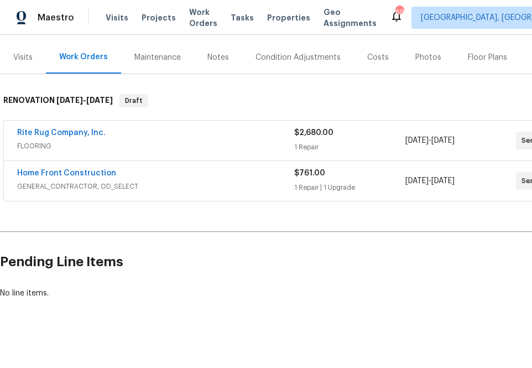
scroll to position [127, 93]
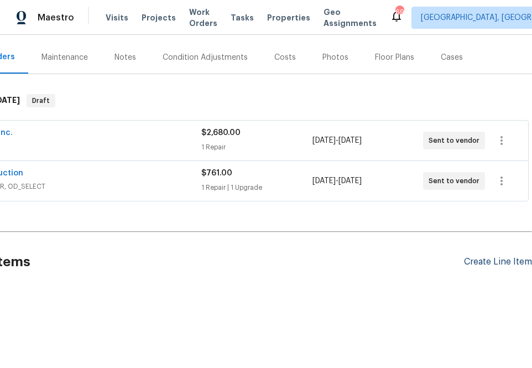
click at [471, 258] on div "Create Line Item" at bounding box center [498, 262] width 68 height 11
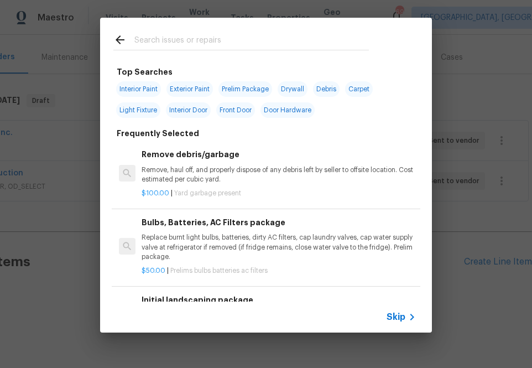
click at [176, 43] on input "text" at bounding box center [251, 41] width 235 height 17
type input "ppg"
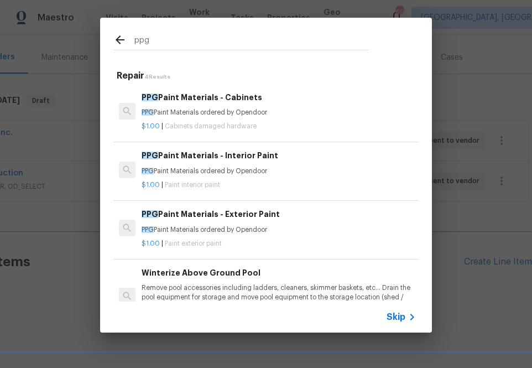
click at [240, 161] on h6 "PPG Paint Materials - Interior Paint" at bounding box center [279, 155] width 274 height 12
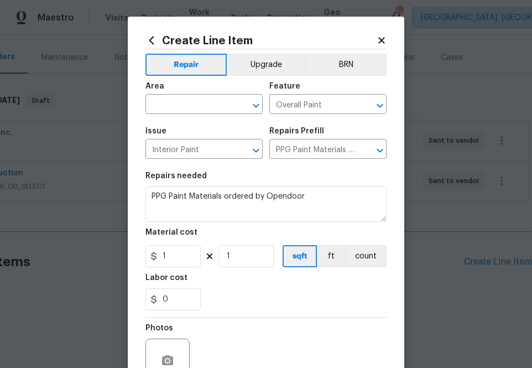
click at [215, 90] on div "Area" at bounding box center [204, 89] width 117 height 14
click at [215, 95] on div "Area" at bounding box center [204, 89] width 117 height 14
click at [217, 102] on input "text" at bounding box center [189, 105] width 86 height 17
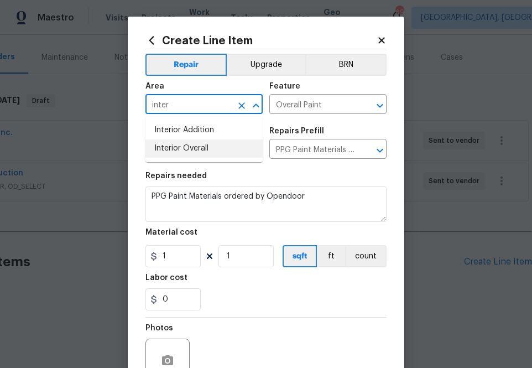
click at [209, 150] on li "Interior Overall" at bounding box center [204, 148] width 117 height 18
type input "Interior Overall"
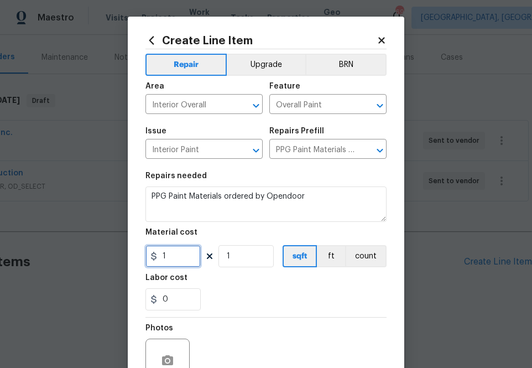
click at [179, 256] on input "1" at bounding box center [173, 256] width 55 height 22
click at [180, 259] on input "1" at bounding box center [173, 256] width 55 height 22
paste input "29.53"
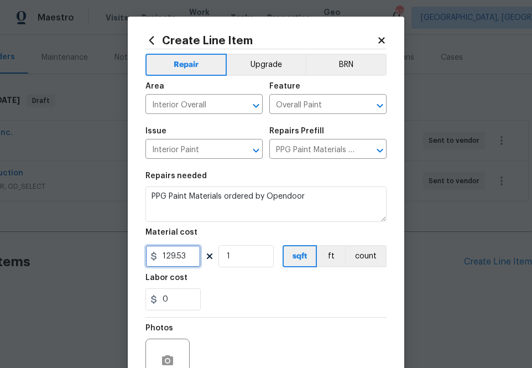
scroll to position [109, 0]
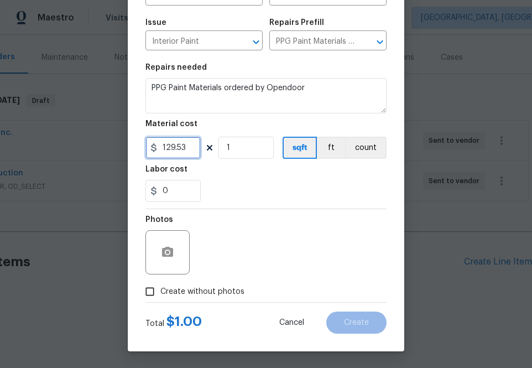
type input "129.53"
click at [236, 289] on span "Create without photos" at bounding box center [202, 292] width 84 height 12
click at [160, 289] on input "Create without photos" at bounding box center [149, 291] width 21 height 21
checkbox input "true"
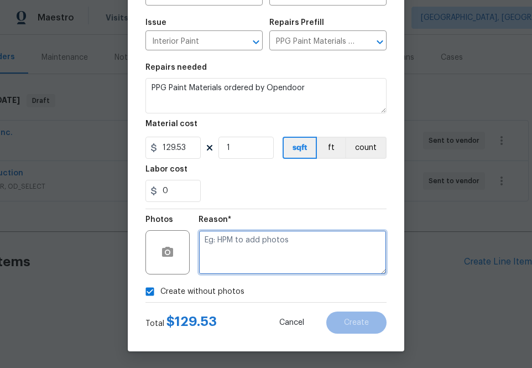
click at [252, 258] on textarea at bounding box center [293, 252] width 188 height 44
type textarea "na"
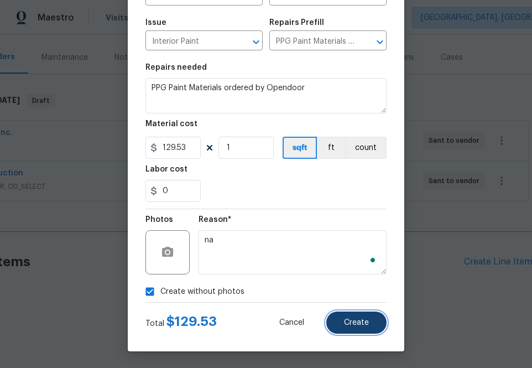
click at [352, 330] on button "Create" at bounding box center [356, 322] width 60 height 22
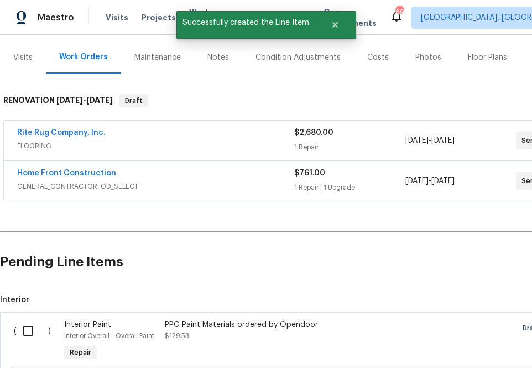
scroll to position [249, 0]
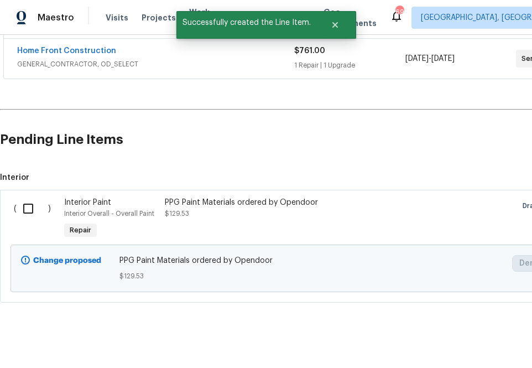
click at [28, 211] on input "checkbox" at bounding box center [33, 208] width 32 height 23
checkbox input "true"
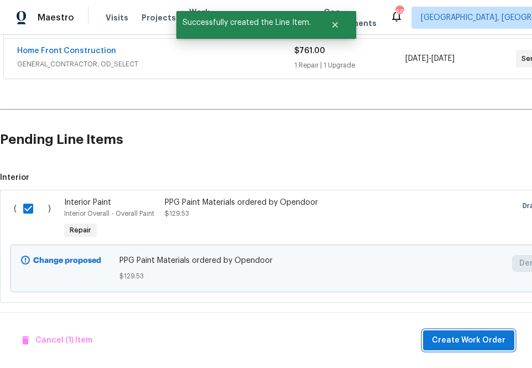
click at [446, 345] on span "Create Work Order" at bounding box center [469, 341] width 74 height 14
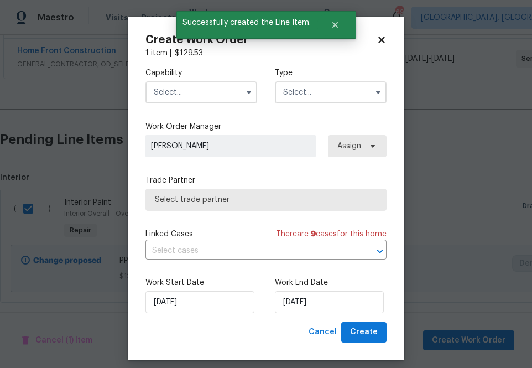
click at [216, 92] on input "text" at bounding box center [202, 92] width 112 height 22
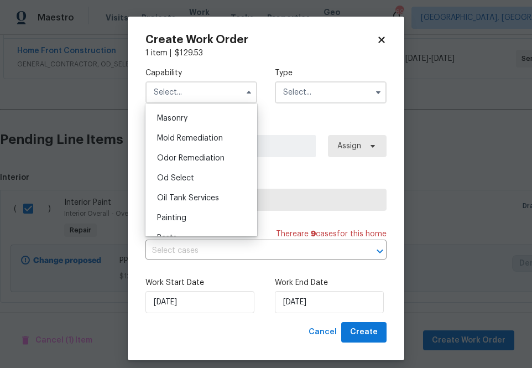
scroll to position [831, 0]
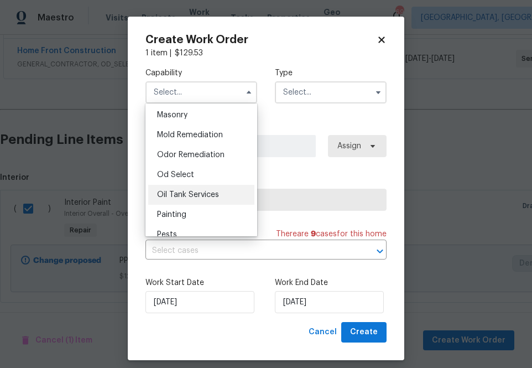
click at [210, 203] on div "Oil Tank Services" at bounding box center [201, 195] width 106 height 20
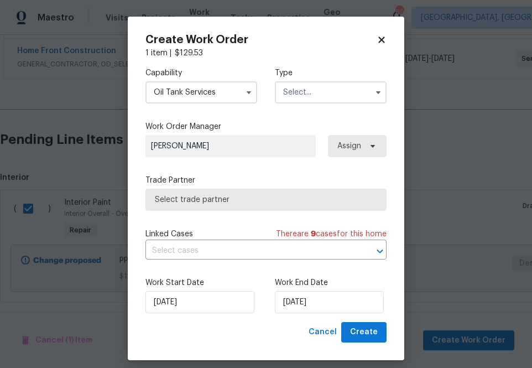
click at [213, 96] on input "Oil Tank Services" at bounding box center [202, 92] width 112 height 22
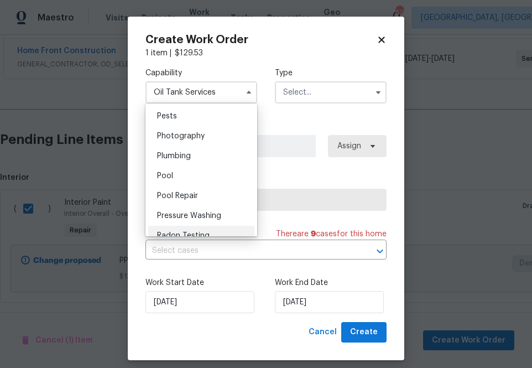
scroll to position [948, 0]
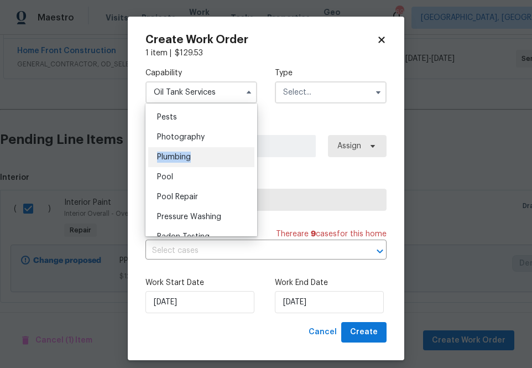
drag, startPoint x: 206, startPoint y: 156, endPoint x: 207, endPoint y: 149, distance: 6.7
click at [207, 149] on div "Plumbing" at bounding box center [201, 157] width 106 height 20
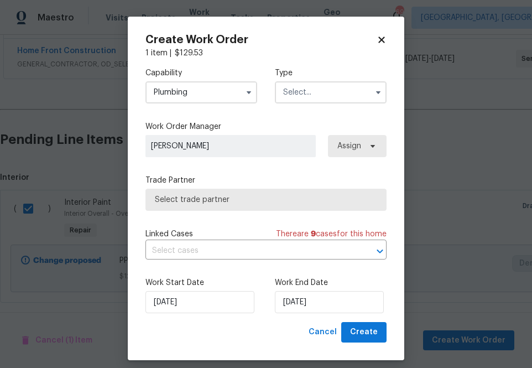
click at [215, 79] on div "Capability Plumbing" at bounding box center [202, 85] width 112 height 36
click at [216, 87] on input "Plumbing" at bounding box center [202, 92] width 112 height 22
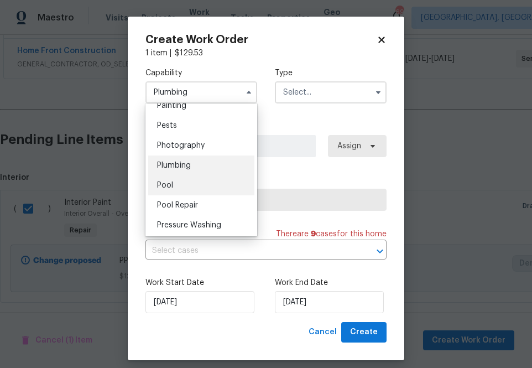
scroll to position [913, 0]
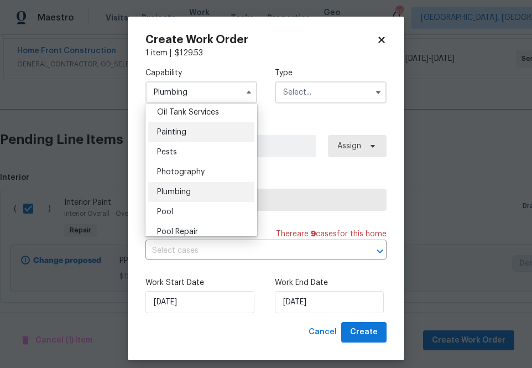
click at [178, 137] on div "Painting" at bounding box center [201, 132] width 106 height 20
type input "Painting"
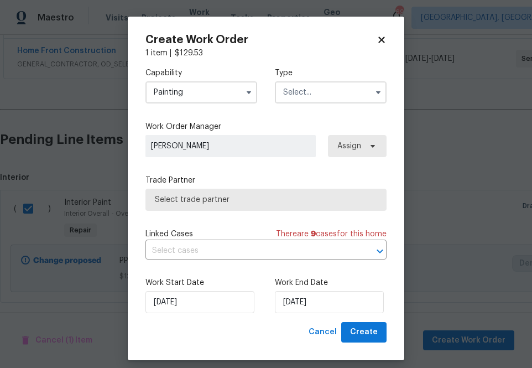
click at [325, 92] on input "text" at bounding box center [331, 92] width 112 height 22
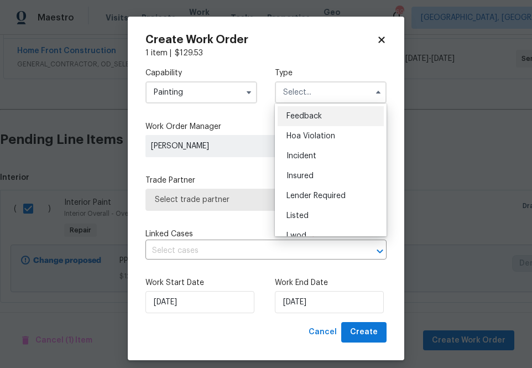
scroll to position [132, 0]
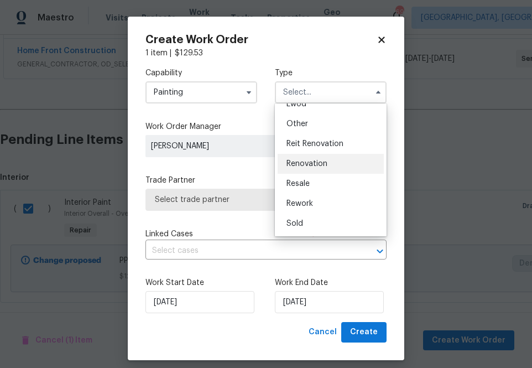
click at [321, 163] on span "Renovation" at bounding box center [307, 164] width 41 height 8
type input "Renovation"
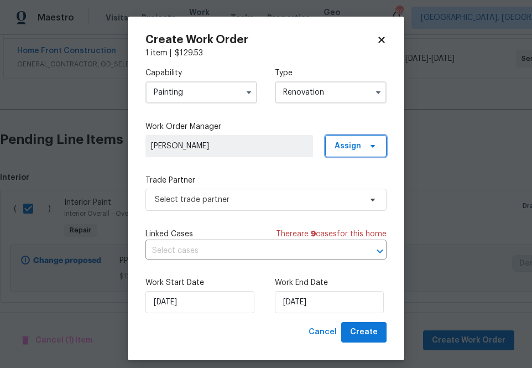
click at [352, 148] on span "Assign" at bounding box center [348, 146] width 27 height 11
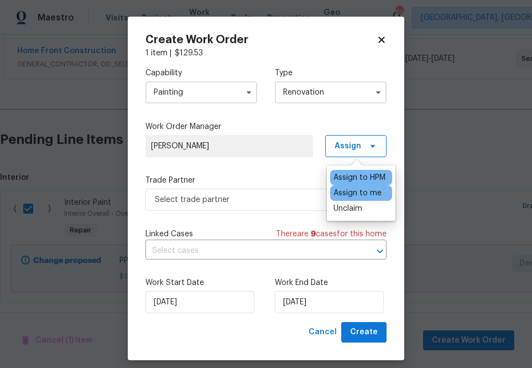
click at [351, 192] on div "Assign to me" at bounding box center [358, 193] width 48 height 11
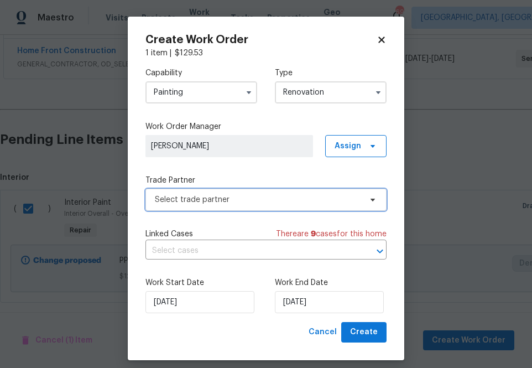
click at [293, 206] on span "Select trade partner" at bounding box center [266, 200] width 241 height 22
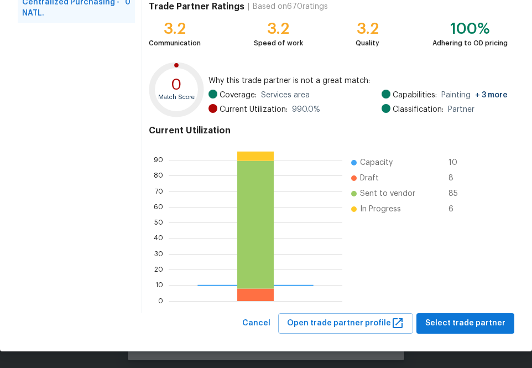
scroll to position [120, 0]
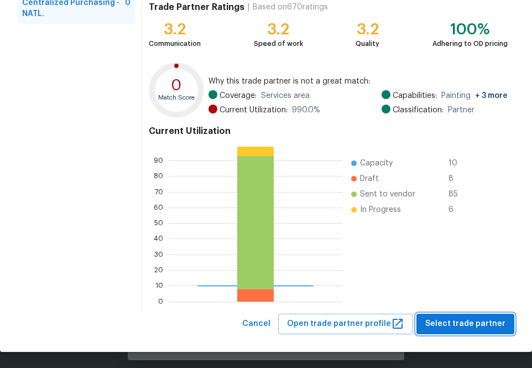
click at [470, 334] on div "Browse trade partner matches Browse and select a vendor based on their match sc…" at bounding box center [266, 124] width 532 height 455
click at [459, 331] on button "Select trade partner" at bounding box center [466, 324] width 98 height 20
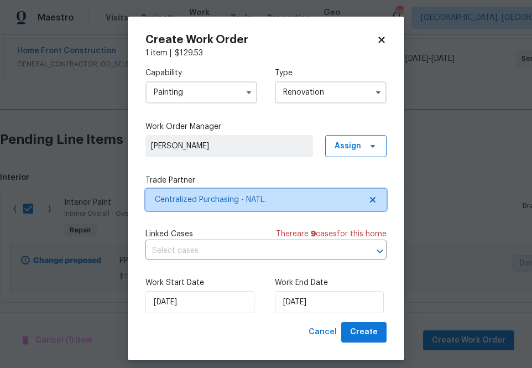
scroll to position [0, 0]
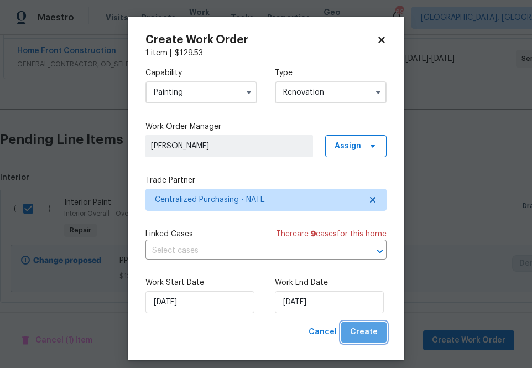
click at [376, 334] on span "Create" at bounding box center [364, 332] width 28 height 14
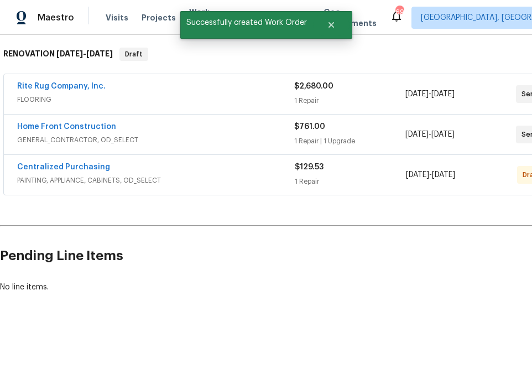
scroll to position [173, 0]
click at [98, 163] on link "Centralized Purchasing" at bounding box center [63, 167] width 93 height 8
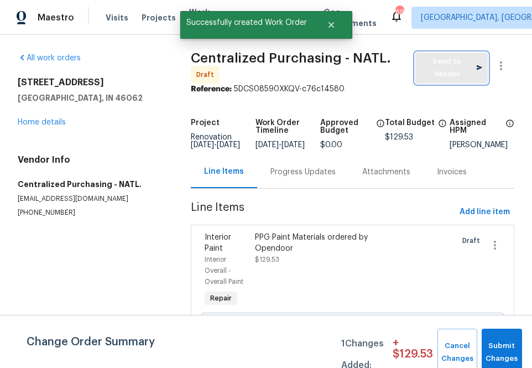
click at [454, 74] on span "Send to Vendor" at bounding box center [451, 67] width 61 height 25
